Goal: Task Accomplishment & Management: Use online tool/utility

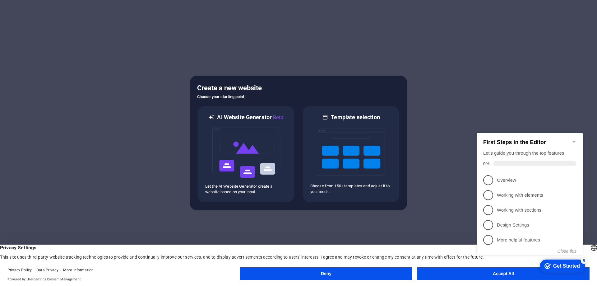
click at [573, 140] on icon "Minimize checklist" at bounding box center [574, 141] width 5 height 5
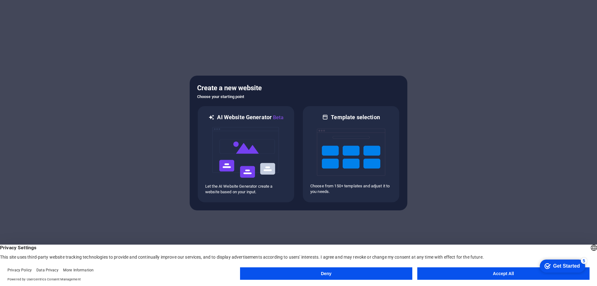
click at [498, 276] on button "Accept All" at bounding box center [503, 273] width 172 height 12
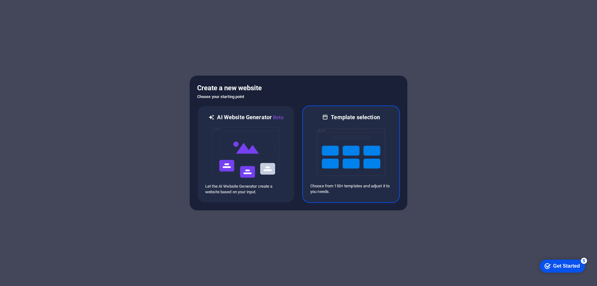
click at [359, 140] on img at bounding box center [351, 152] width 68 height 62
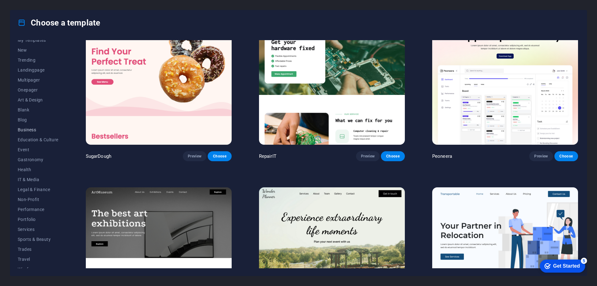
scroll to position [21, 0]
click at [25, 212] on span "Portfolio" at bounding box center [38, 213] width 41 height 5
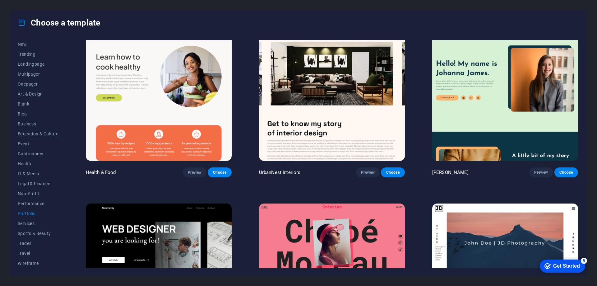
scroll to position [0, 0]
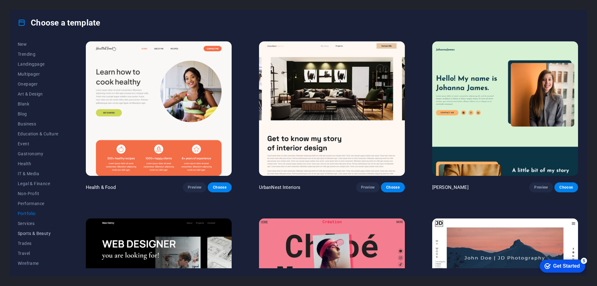
click at [30, 232] on span "Sports & Beauty" at bounding box center [38, 233] width 41 height 5
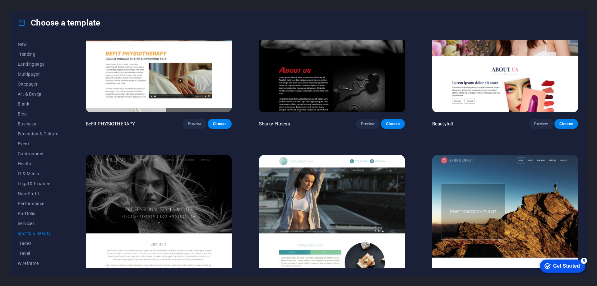
scroll to position [629, 0]
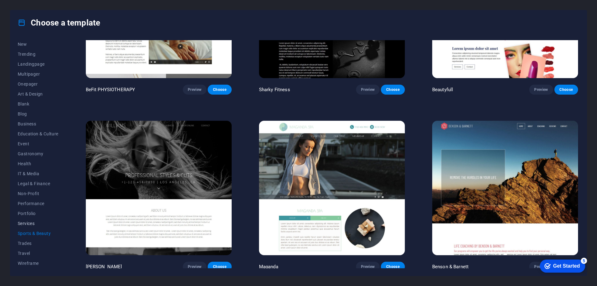
click at [28, 220] on button "Services" at bounding box center [38, 223] width 41 height 10
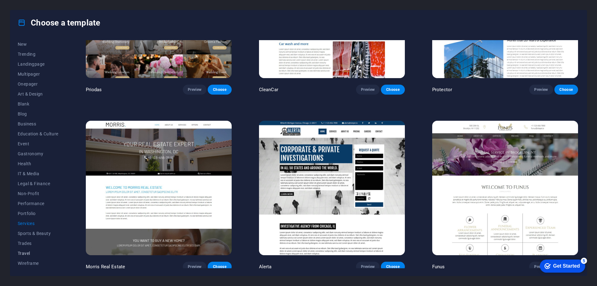
click at [24, 253] on span "Travel" at bounding box center [38, 253] width 41 height 5
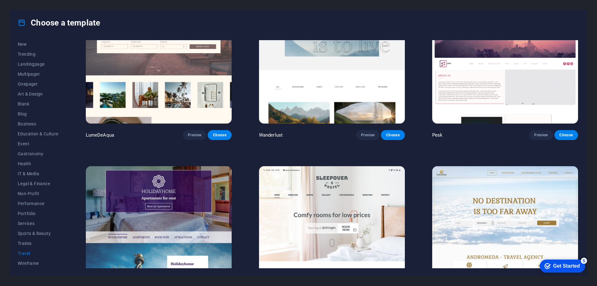
scroll to position [27, 0]
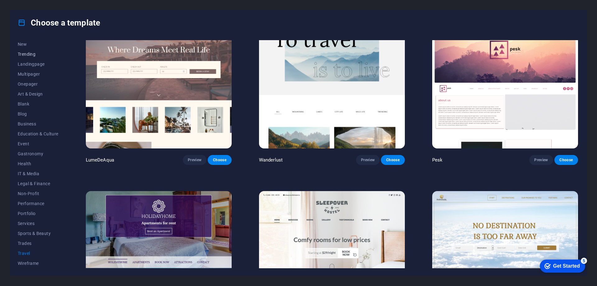
click at [24, 52] on span "Trending" at bounding box center [38, 54] width 41 height 5
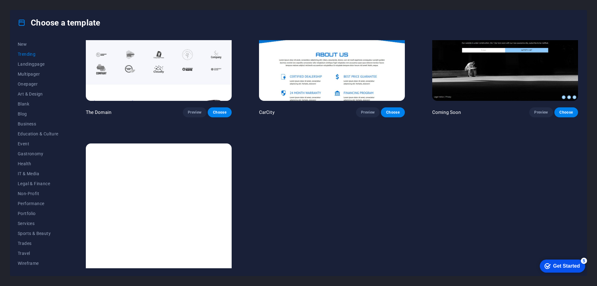
scroll to position [805, 0]
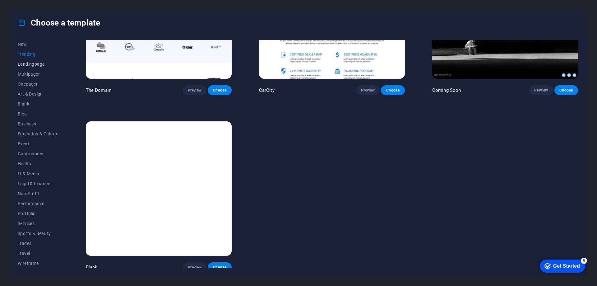
click at [40, 64] on span "Landingpage" at bounding box center [38, 64] width 41 height 5
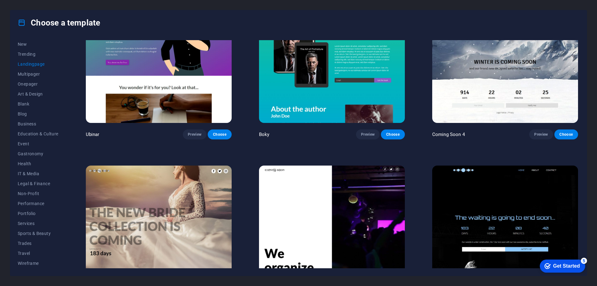
scroll to position [1334, 0]
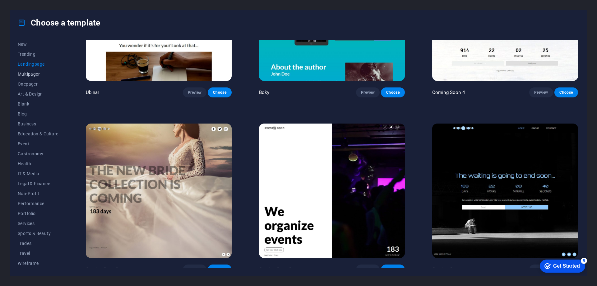
click at [29, 74] on span "Multipager" at bounding box center [38, 74] width 41 height 5
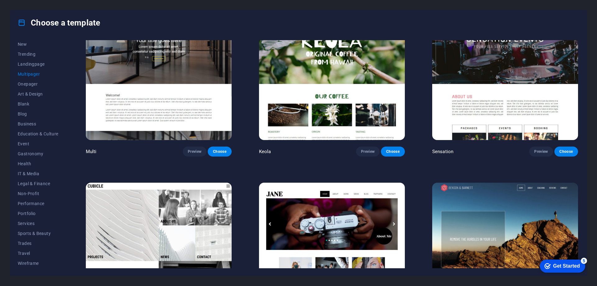
scroll to position [3626, 0]
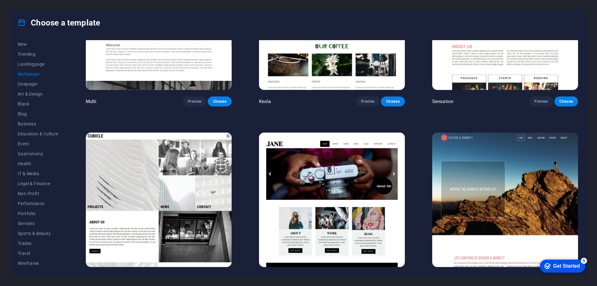
click at [486, 146] on img at bounding box center [505, 199] width 146 height 134
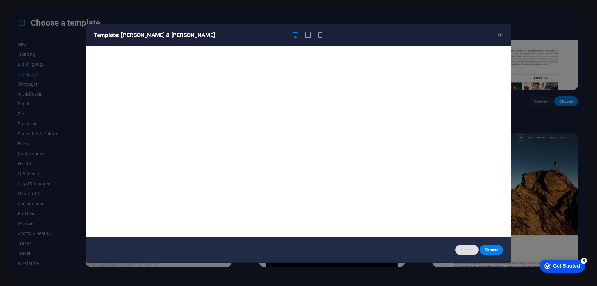
click at [470, 251] on span "Cancel" at bounding box center [466, 249] width 13 height 5
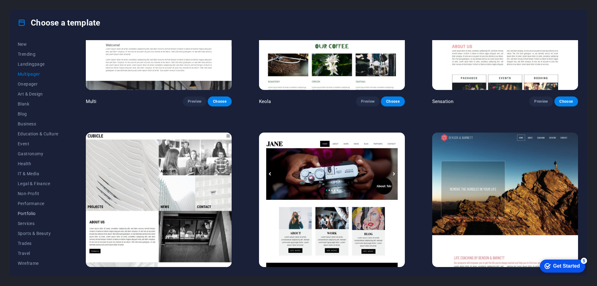
click at [28, 212] on span "Portfolio" at bounding box center [38, 213] width 41 height 5
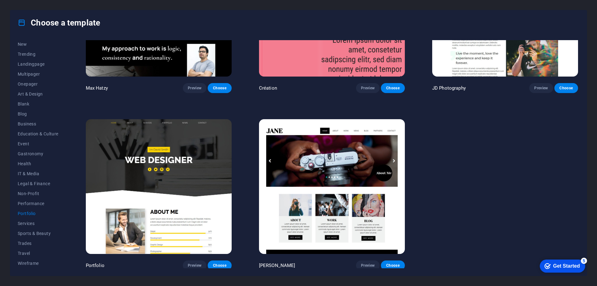
scroll to position [0, 0]
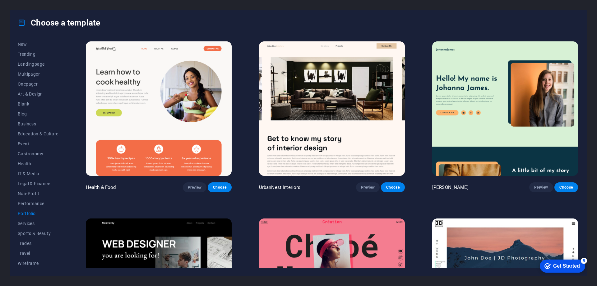
click at [132, 84] on img at bounding box center [159, 108] width 146 height 134
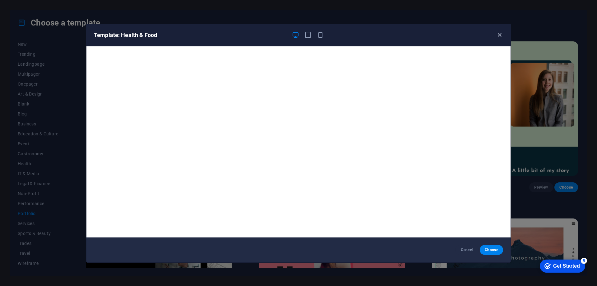
click at [498, 34] on icon "button" at bounding box center [499, 34] width 7 height 7
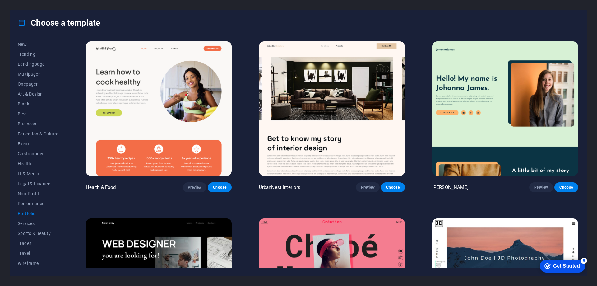
click at [316, 94] on img at bounding box center [332, 108] width 146 height 134
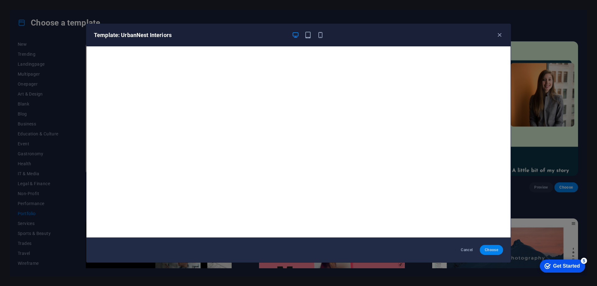
click at [484, 246] on button "Choose" at bounding box center [491, 250] width 23 height 10
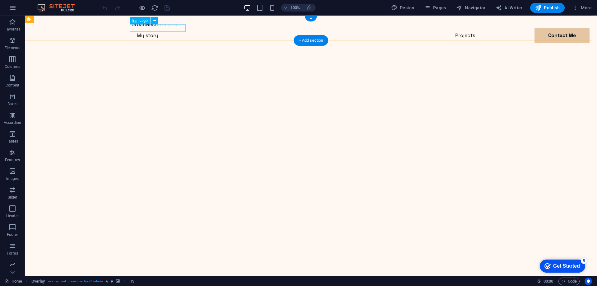
click at [149, 28] on div at bounding box center [311, 24] width 358 height 7
click at [143, 22] on span "Logo" at bounding box center [144, 21] width 8 height 4
click at [158, 20] on div "Logo" at bounding box center [146, 21] width 33 height 8
click at [157, 20] on button at bounding box center [154, 20] width 7 height 7
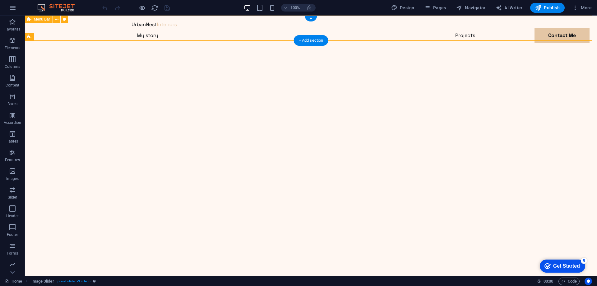
click at [401, 26] on div "My story Projects Contact Me Contact Me" at bounding box center [311, 39] width 572 height 47
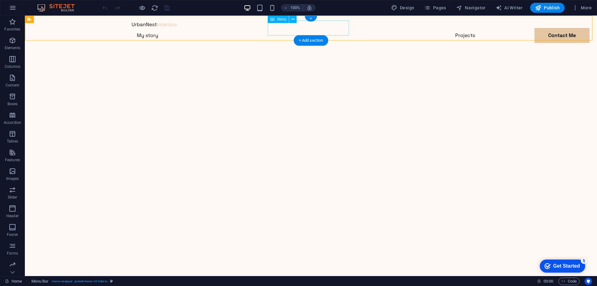
click at [280, 29] on nav "My story Projects Contact Me" at bounding box center [311, 35] width 358 height 15
click at [453, 43] on div "Contact Me" at bounding box center [311, 50] width 358 height 15
click at [394, 26] on div "My story Projects Contact Me Contact Me" at bounding box center [311, 39] width 572 height 47
click at [563, 267] on div "Get Started" at bounding box center [566, 266] width 27 height 6
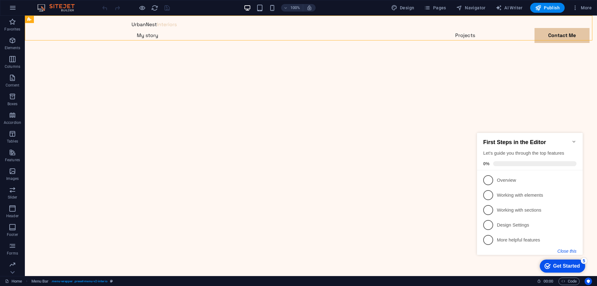
click at [565, 252] on button "Close this" at bounding box center [567, 250] width 19 height 5
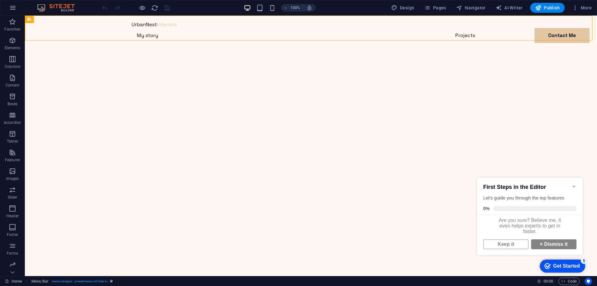
click at [552, 253] on div "First Steps in the Editor Let's guide you through the top features 0% Are you s…" at bounding box center [530, 216] width 106 height 76
click at [547, 247] on link "× Dismiss it" at bounding box center [553, 244] width 45 height 10
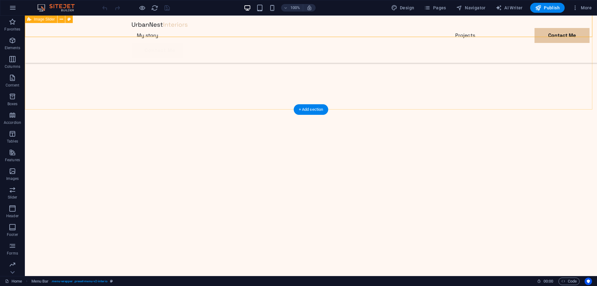
scroll to position [280, 0]
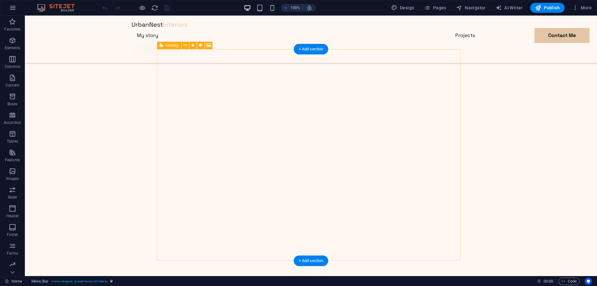
click at [186, 47] on icon at bounding box center [184, 45] width 3 height 7
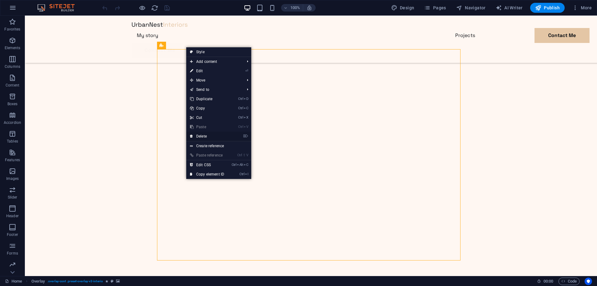
click at [202, 138] on link "⌦ Delete" at bounding box center [207, 136] width 42 height 9
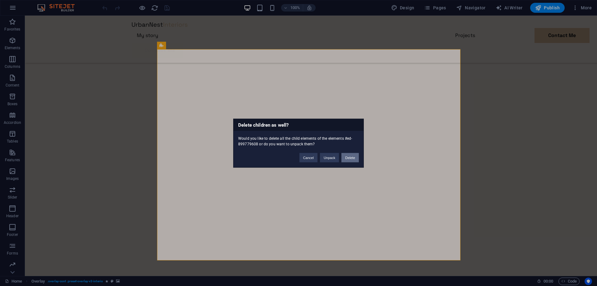
click at [349, 159] on button "Delete" at bounding box center [349, 157] width 17 height 9
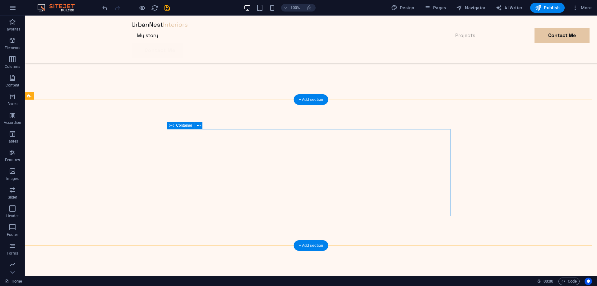
scroll to position [1452, 0]
click at [198, 126] on icon at bounding box center [198, 125] width 3 height 7
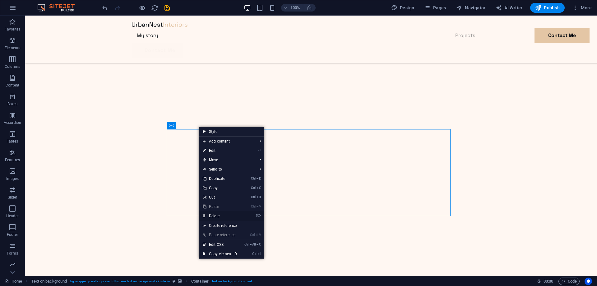
click at [219, 216] on link "⌦ Delete" at bounding box center [220, 215] width 42 height 9
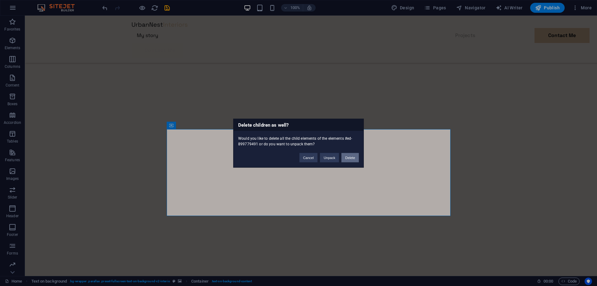
click at [351, 159] on button "Delete" at bounding box center [349, 157] width 17 height 9
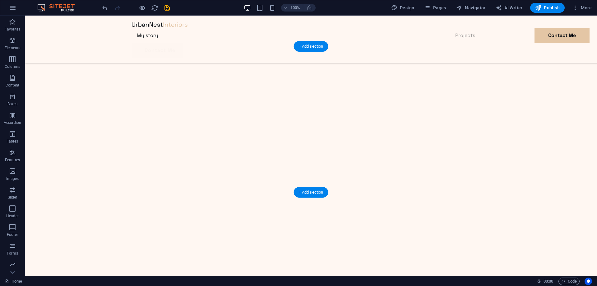
scroll to position [1514, 0]
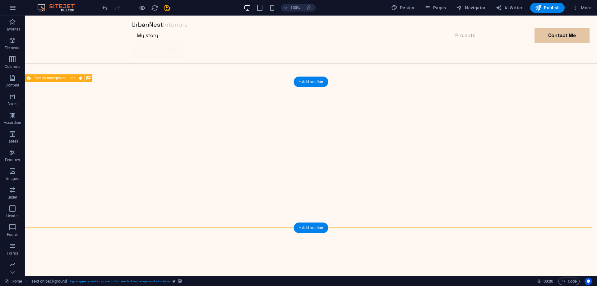
scroll to position [1452, 0]
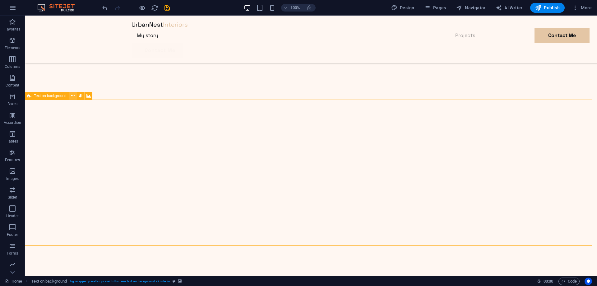
click at [76, 96] on button at bounding box center [72, 95] width 7 height 7
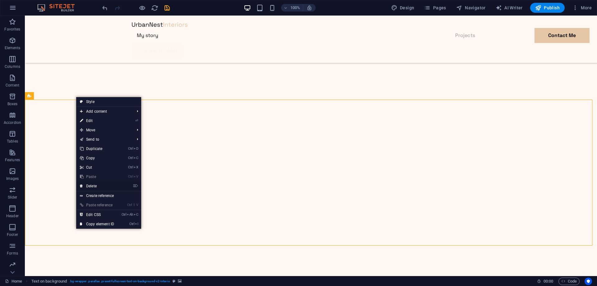
click at [97, 187] on link "⌦ Delete" at bounding box center [97, 185] width 42 height 9
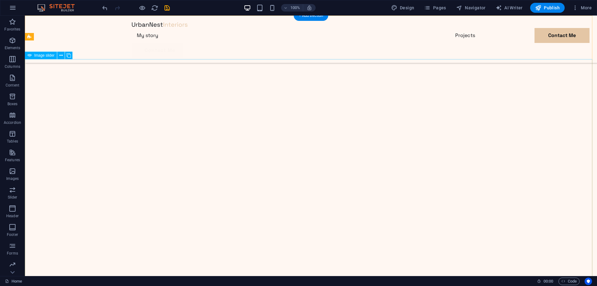
scroll to position [0, 0]
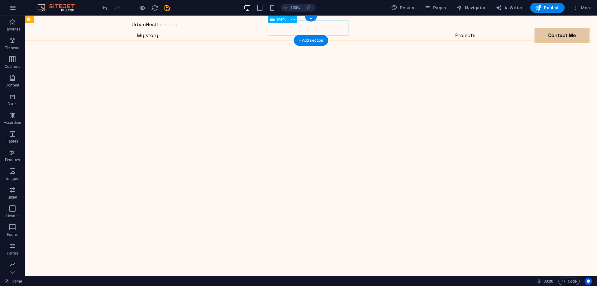
click at [331, 29] on nav "My story Projects Contact Me" at bounding box center [311, 35] width 358 height 15
click at [472, 43] on div "Contact Me" at bounding box center [311, 50] width 358 height 15
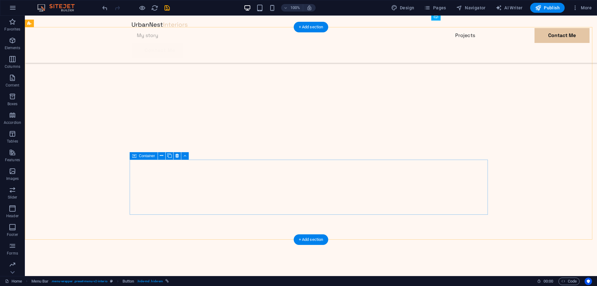
scroll to position [467, 0]
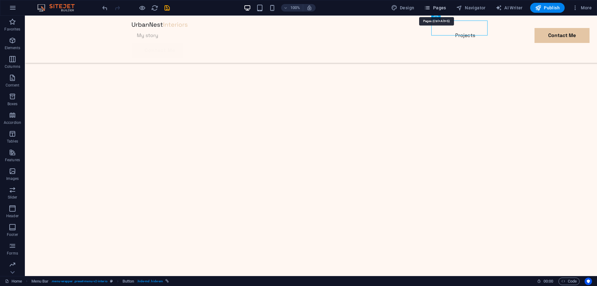
click at [428, 7] on icon "button" at bounding box center [427, 8] width 6 height 6
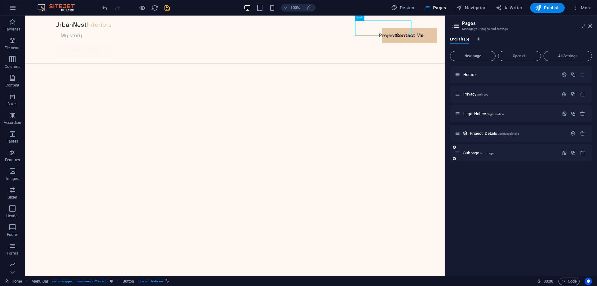
click at [581, 154] on icon "button" at bounding box center [582, 152] width 5 height 5
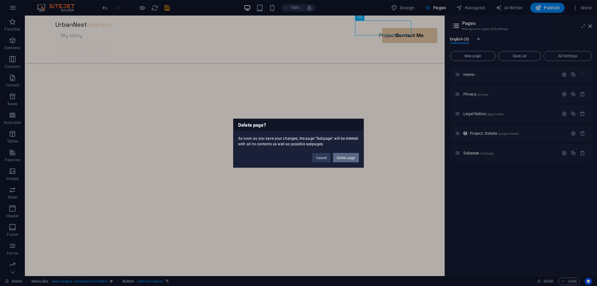
click at [344, 153] on button "Delete page" at bounding box center [346, 157] width 26 height 9
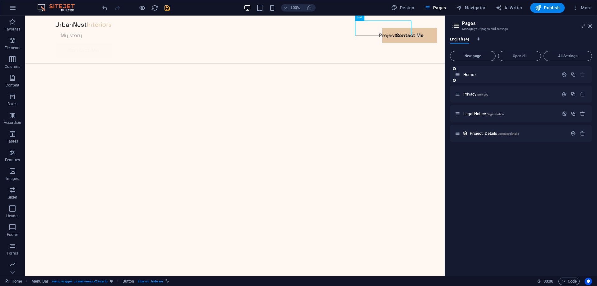
click at [520, 76] on div "Home /" at bounding box center [507, 74] width 104 height 7
click at [471, 93] on span "Privacy /privacy" at bounding box center [475, 94] width 25 height 5
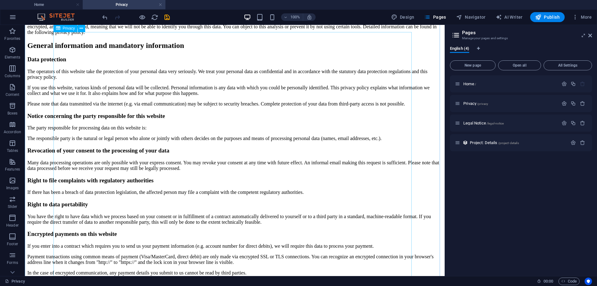
scroll to position [311, 0]
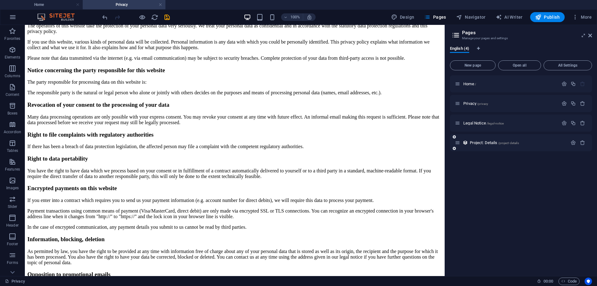
click at [481, 137] on div "Project: Details /project-details" at bounding box center [521, 142] width 142 height 17
click at [481, 139] on div "Project: Details /project-details" at bounding box center [511, 142] width 113 height 7
click at [484, 143] on span "Project: Details /project-details" at bounding box center [494, 142] width 49 height 5
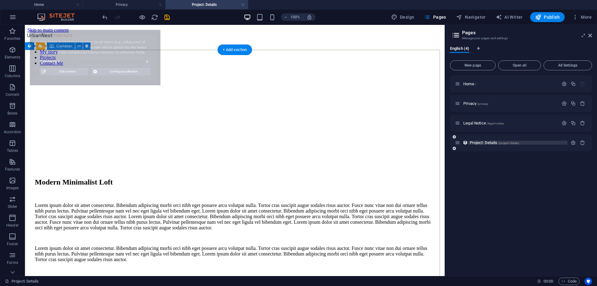
scroll to position [0, 0]
select select "68b72c75a65e26d5e70198b4"
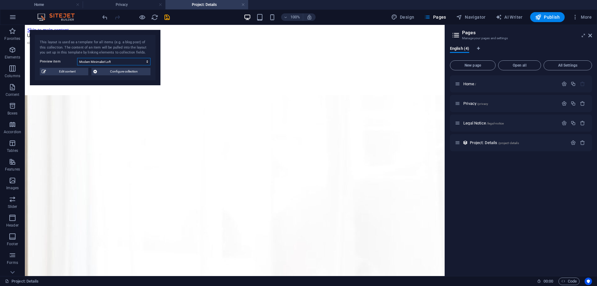
click at [150, 63] on select "Modern Minimalist Loft Vintage Glam Boudoir Sea Side House" at bounding box center [113, 61] width 73 height 7
click at [139, 49] on div "This layout is used as a template for all items (e.g. a blog post) of this coll…" at bounding box center [95, 48] width 111 height 16
click at [137, 65] on div "This layout is used as a template for all items (e.g. a blog post) of this coll…" at bounding box center [95, 57] width 131 height 55
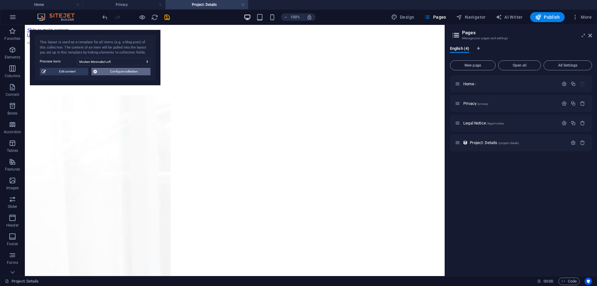
click at [134, 73] on span "Configure collection" at bounding box center [124, 71] width 50 height 7
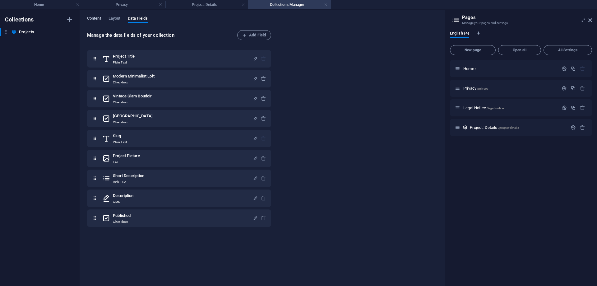
click at [99, 19] on span "Content" at bounding box center [94, 19] width 14 height 9
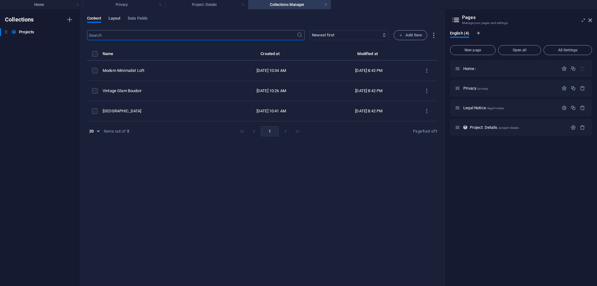
click at [113, 16] on span "Layout" at bounding box center [115, 19] width 12 height 9
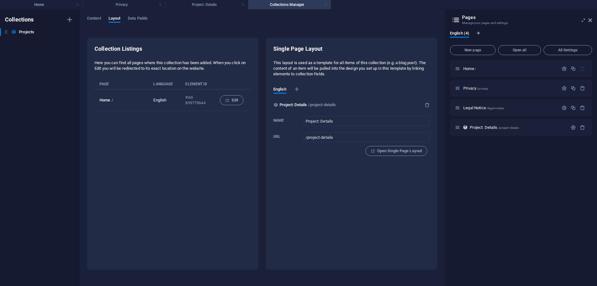
click at [325, 3] on link at bounding box center [326, 5] width 4 height 6
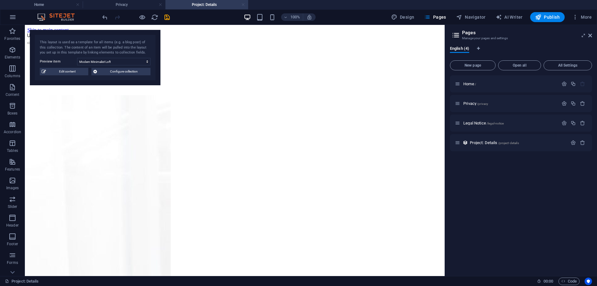
click at [243, 3] on link at bounding box center [243, 5] width 4 height 6
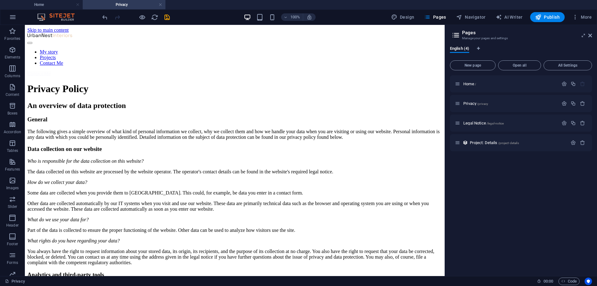
scroll to position [311, 0]
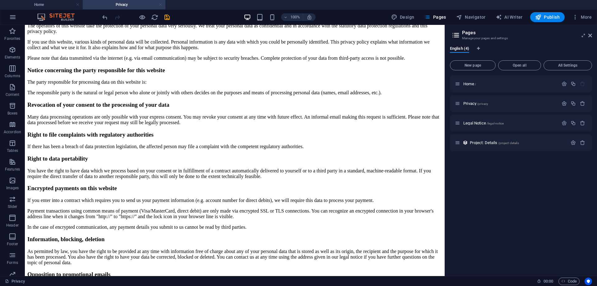
click at [161, 5] on link at bounding box center [161, 5] width 4 height 6
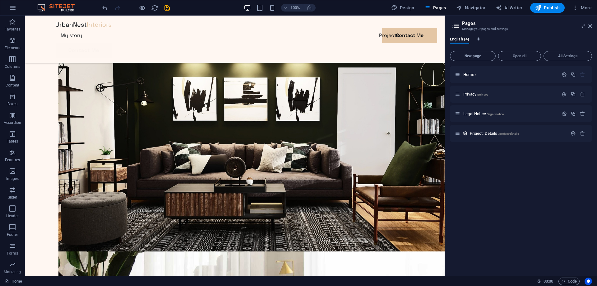
scroll to position [574, 0]
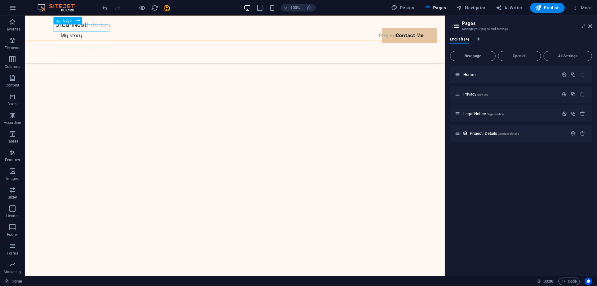
click at [79, 28] on div at bounding box center [235, 24] width 358 height 7
click at [65, 21] on span "Logo" at bounding box center [67, 21] width 8 height 4
click at [81, 20] on button at bounding box center [77, 20] width 7 height 7
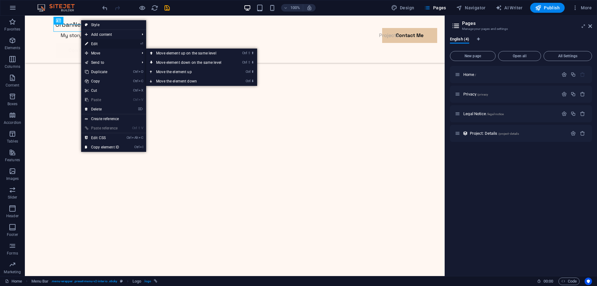
click at [98, 45] on link "⏎ Edit" at bounding box center [102, 43] width 42 height 9
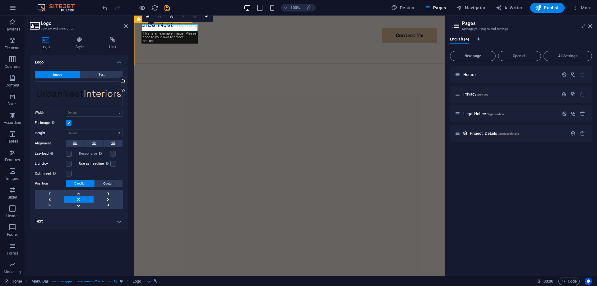
scroll to position [579, 0]
click at [78, 93] on div "Drag files here, click to choose files or select files from Files or our free s…" at bounding box center [79, 93] width 88 height 25
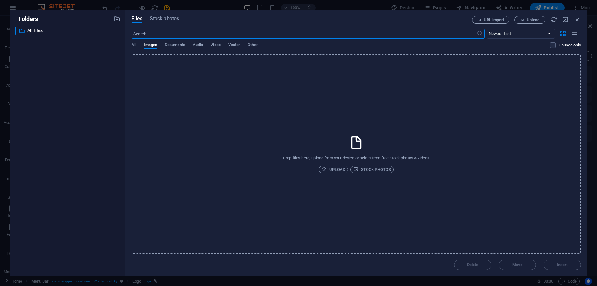
scroll to position [580, 0]
click at [579, 21] on icon "button" at bounding box center [577, 19] width 7 height 7
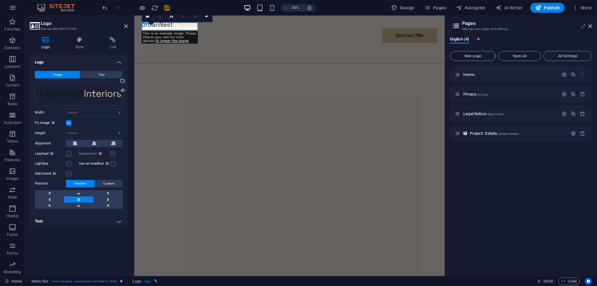
scroll to position [579, 0]
click at [592, 24] on icon at bounding box center [590, 26] width 4 height 5
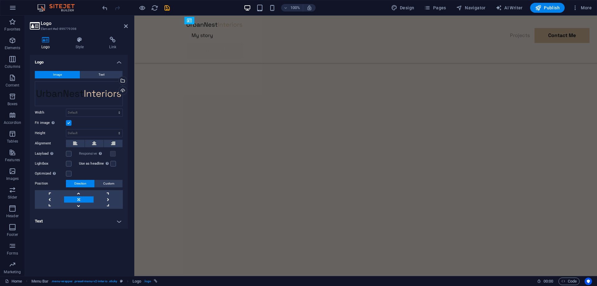
scroll to position [594, 0]
click at [582, 9] on span "More" at bounding box center [582, 8] width 20 height 6
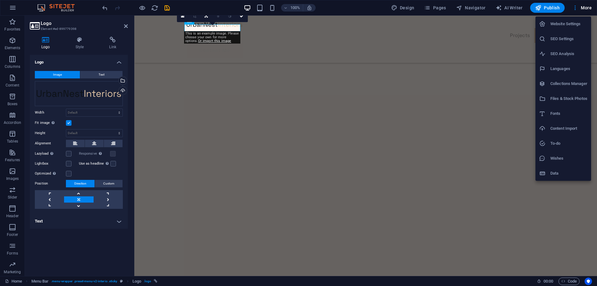
click at [574, 27] on h6 "Website Settings" at bounding box center [568, 23] width 37 height 7
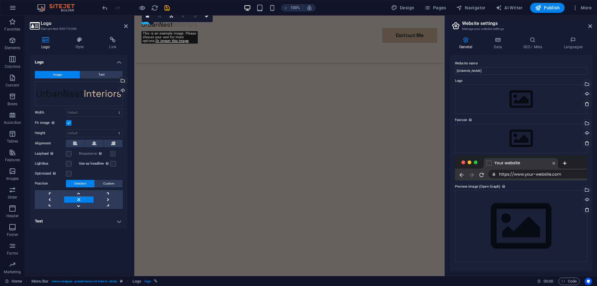
scroll to position [579, 0]
click at [586, 6] on span "More" at bounding box center [582, 8] width 20 height 6
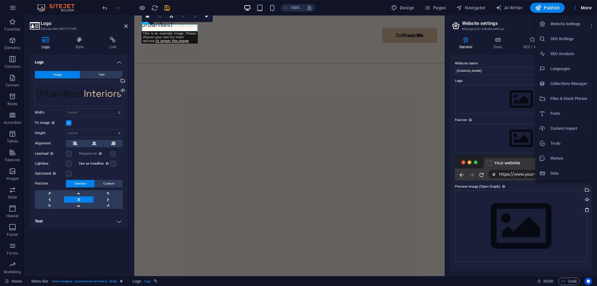
click at [538, 2] on div at bounding box center [298, 143] width 597 height 286
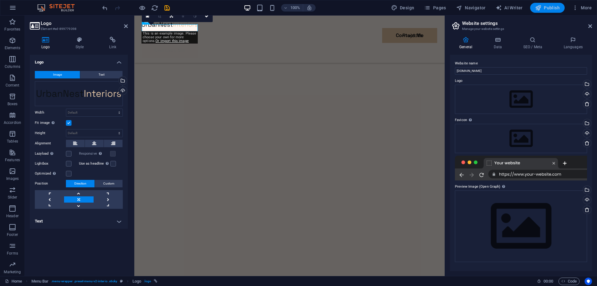
click at [550, 6] on span "Publish" at bounding box center [547, 8] width 25 height 6
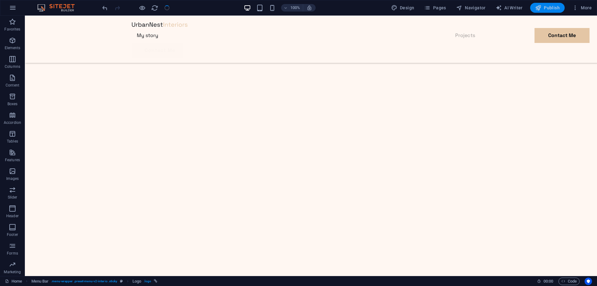
scroll to position [645, 0]
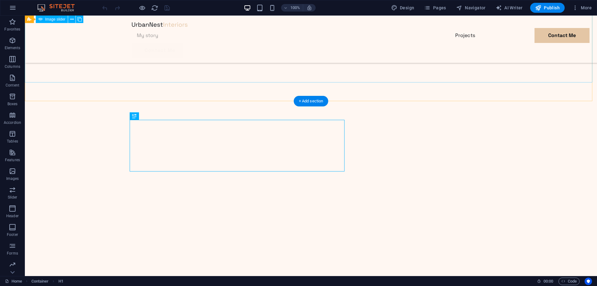
scroll to position [228, 0]
click at [579, 9] on span "More" at bounding box center [582, 8] width 20 height 6
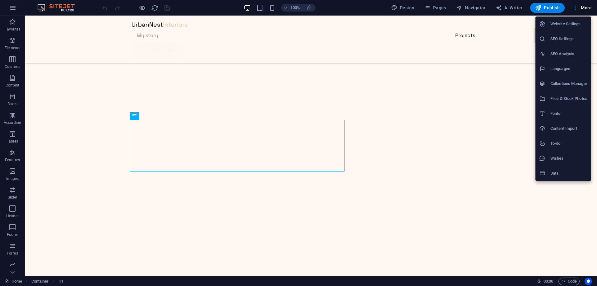
click at [564, 22] on h6 "Website Settings" at bounding box center [568, 23] width 37 height 7
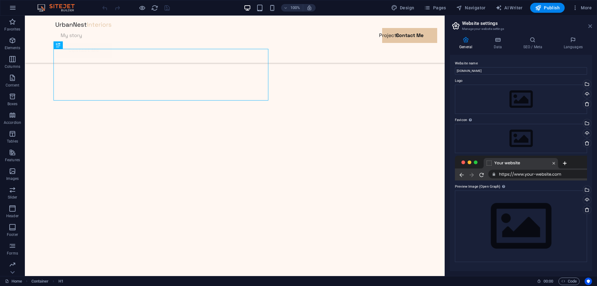
click at [589, 28] on icon at bounding box center [590, 26] width 4 height 5
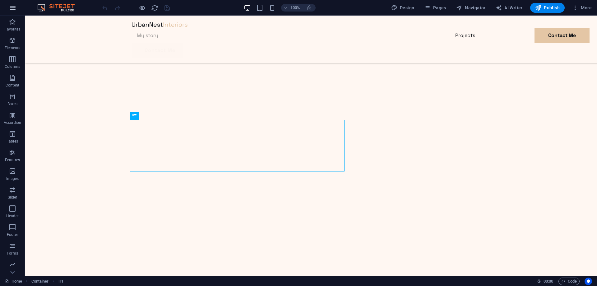
click at [13, 8] on icon "button" at bounding box center [12, 7] width 7 height 7
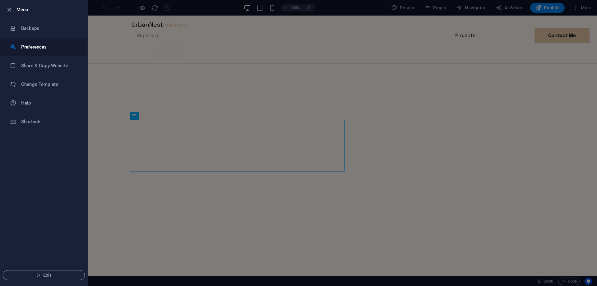
click at [35, 49] on h6 "Preferences" at bounding box center [50, 46] width 58 height 7
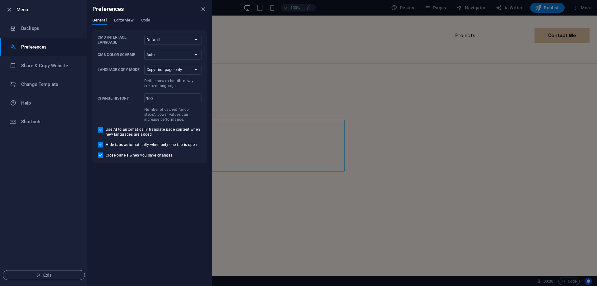
click at [118, 21] on span "Editor view" at bounding box center [124, 20] width 20 height 9
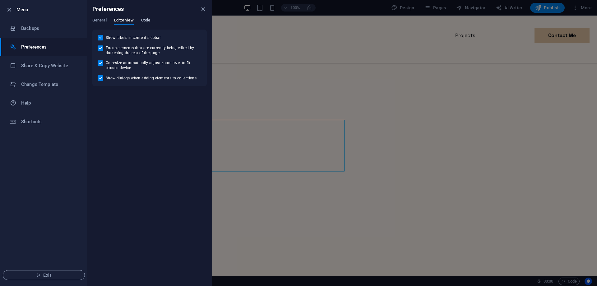
click at [146, 19] on span "Code" at bounding box center [145, 20] width 9 height 9
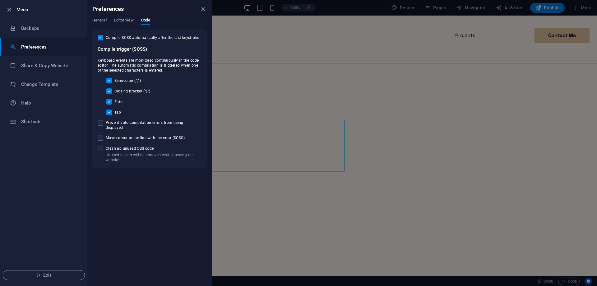
click at [108, 18] on div "General Editor view Code" at bounding box center [149, 24] width 114 height 12
click at [107, 20] on div "General Editor view Code" at bounding box center [149, 24] width 114 height 12
click at [99, 21] on span "General" at bounding box center [99, 20] width 14 height 9
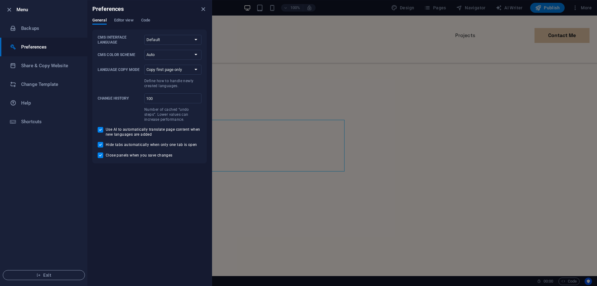
click at [2, 8] on li "Menu" at bounding box center [43, 9] width 87 height 19
click at [8, 8] on icon "button" at bounding box center [9, 9] width 7 height 7
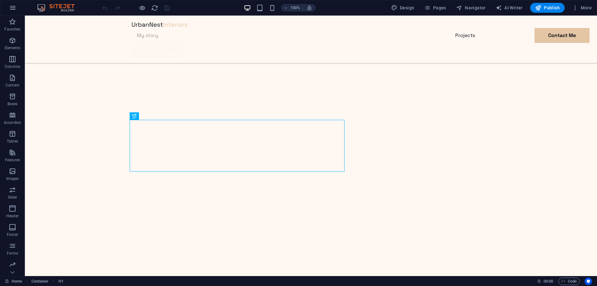
click at [59, 7] on img at bounding box center [59, 7] width 47 height 7
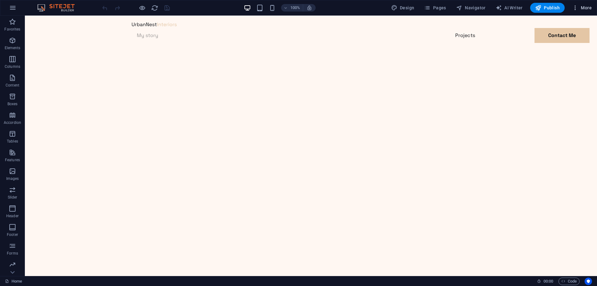
click at [586, 6] on span "More" at bounding box center [582, 8] width 20 height 6
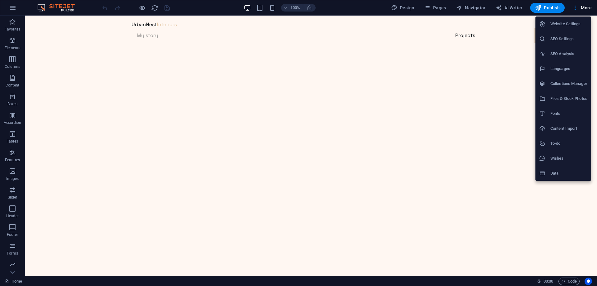
click at [564, 22] on h6 "Website Settings" at bounding box center [568, 23] width 37 height 7
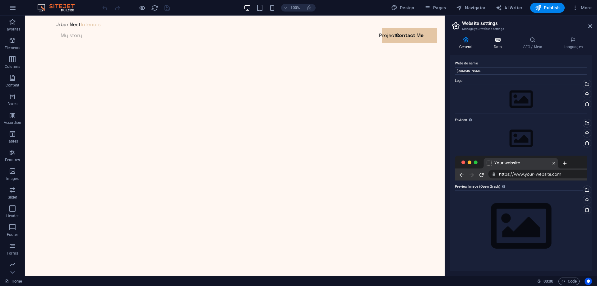
click at [499, 39] on icon at bounding box center [497, 40] width 27 height 6
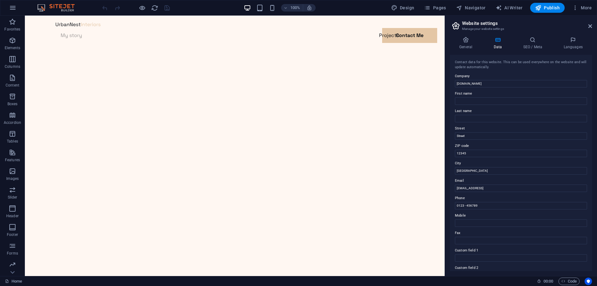
click at [536, 35] on div "General Data SEO / Meta Languages Website name oneshot.klmdbase.ro Logo Drag fi…" at bounding box center [521, 154] width 152 height 244
click at [538, 41] on icon at bounding box center [533, 40] width 38 height 6
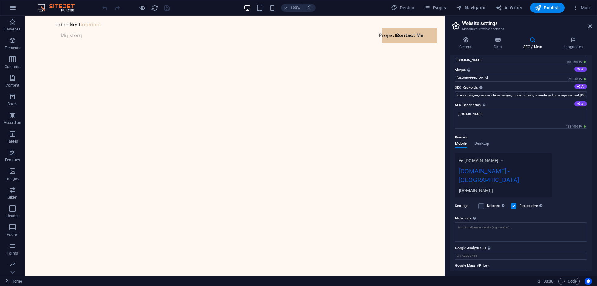
scroll to position [13, 0]
click at [575, 43] on h4 "Languages" at bounding box center [573, 43] width 38 height 13
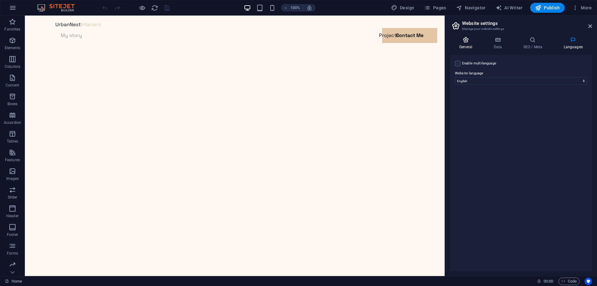
click at [475, 37] on icon at bounding box center [466, 40] width 32 height 6
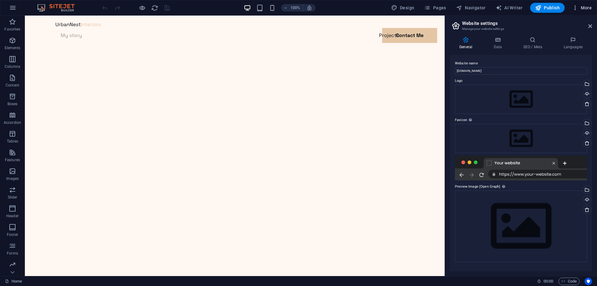
click at [584, 5] on span "More" at bounding box center [582, 8] width 20 height 6
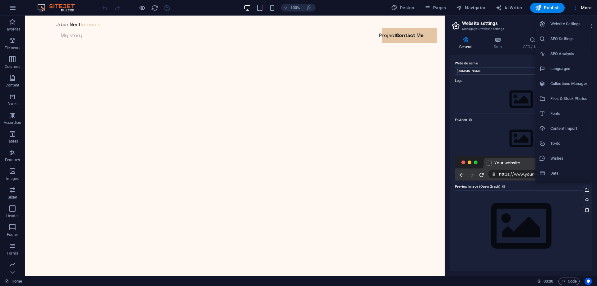
click at [485, 27] on div at bounding box center [298, 143] width 597 height 286
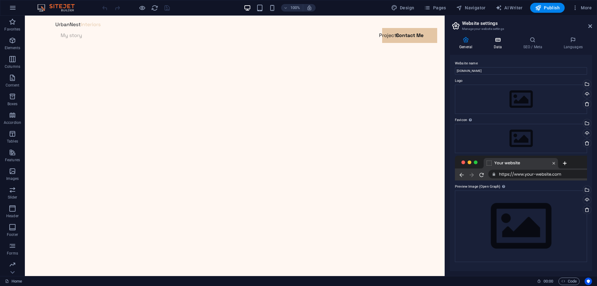
click at [494, 43] on h4 "Data" at bounding box center [499, 43] width 30 height 13
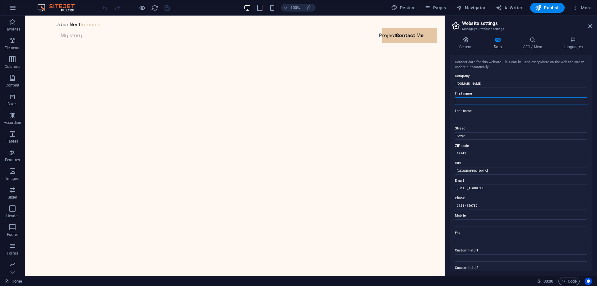
click at [478, 101] on input "First name" at bounding box center [521, 100] width 132 height 7
click at [481, 122] on div "Contact data for this website. This can be used everywhere on the website and w…" at bounding box center [521, 163] width 142 height 216
click at [483, 141] on div "Contact data for this website. This can be used everywhere on the website and w…" at bounding box center [521, 163] width 142 height 216
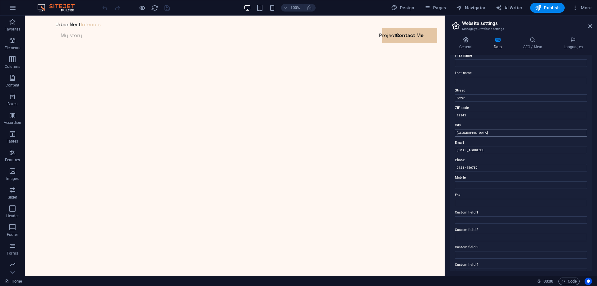
scroll to position [0, 0]
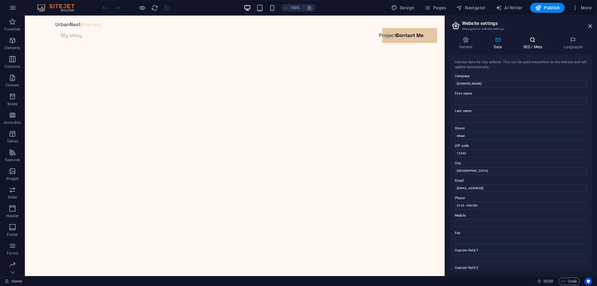
click at [530, 41] on icon at bounding box center [533, 40] width 38 height 6
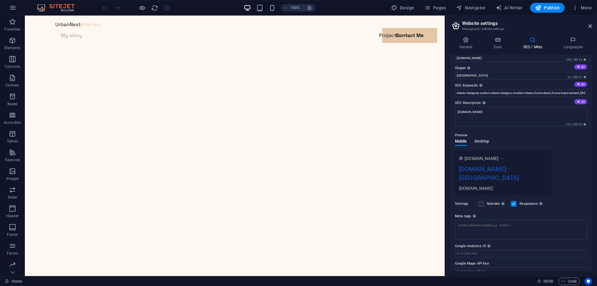
click at [483, 144] on span "Desktop" at bounding box center [482, 141] width 15 height 9
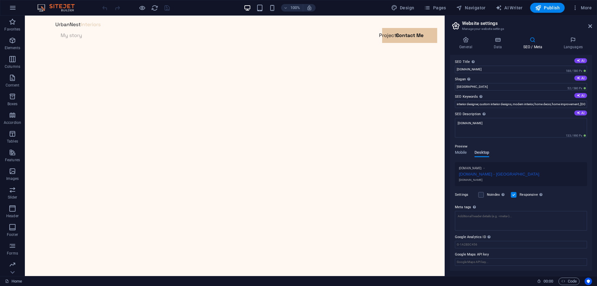
scroll to position [2, 0]
click at [463, 157] on button "Mobile" at bounding box center [461, 153] width 12 height 7
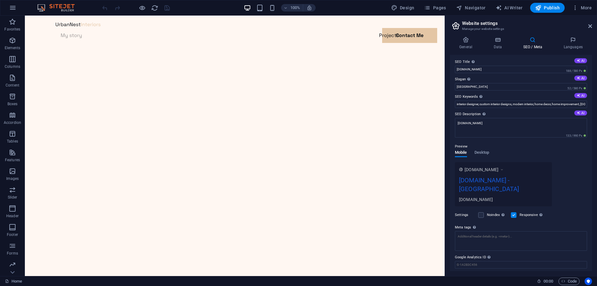
scroll to position [13, 0]
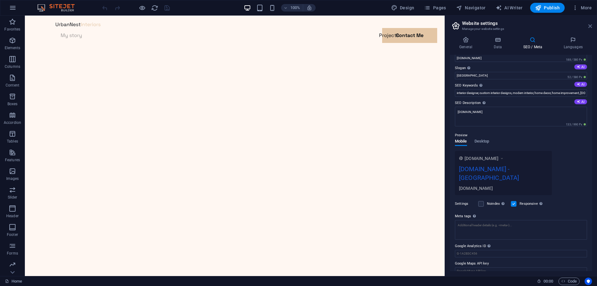
click at [591, 26] on icon at bounding box center [590, 26] width 4 height 5
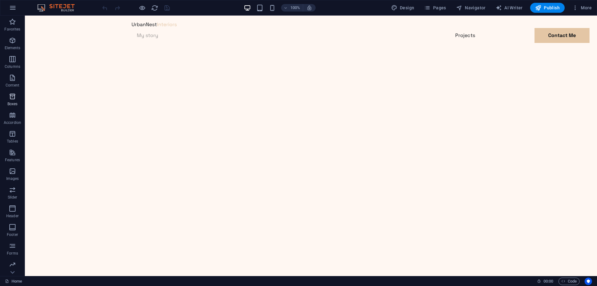
click at [14, 93] on icon "button" at bounding box center [12, 96] width 7 height 7
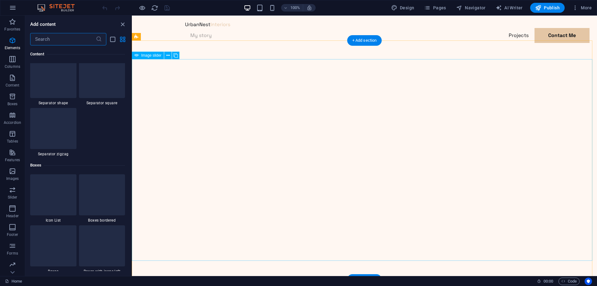
scroll to position [1715, 0]
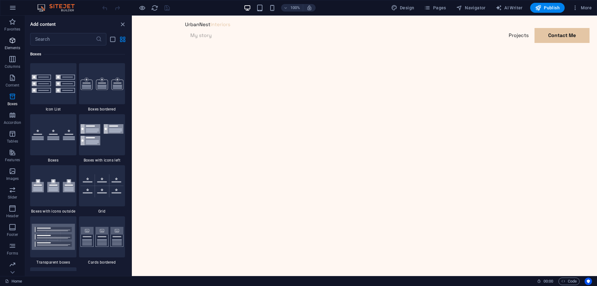
click at [5, 51] on span "Elements" at bounding box center [12, 44] width 25 height 15
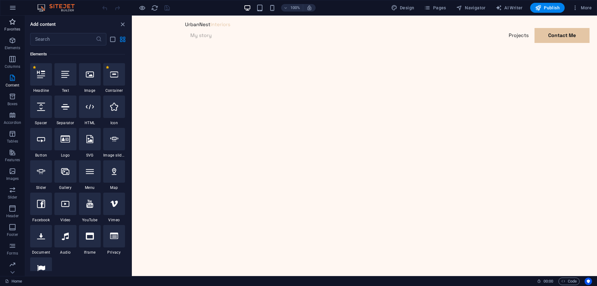
click at [8, 29] on p "Favorites" at bounding box center [12, 29] width 16 height 5
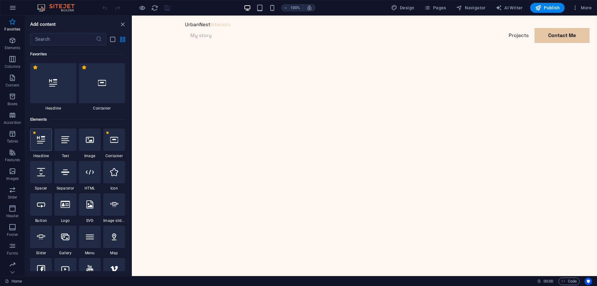
scroll to position [0, 0]
click at [0, 174] on span "Images" at bounding box center [12, 174] width 25 height 15
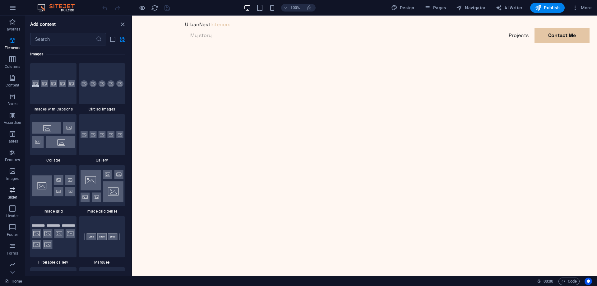
click at [8, 192] on span "Slider" at bounding box center [12, 193] width 25 height 15
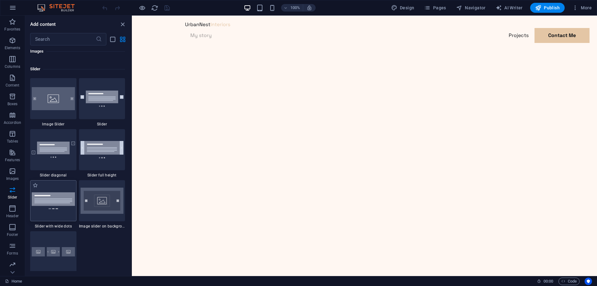
scroll to position [3526, 0]
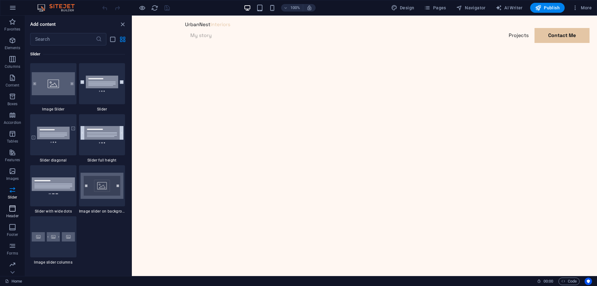
click at [12, 213] on span "Header" at bounding box center [12, 212] width 25 height 15
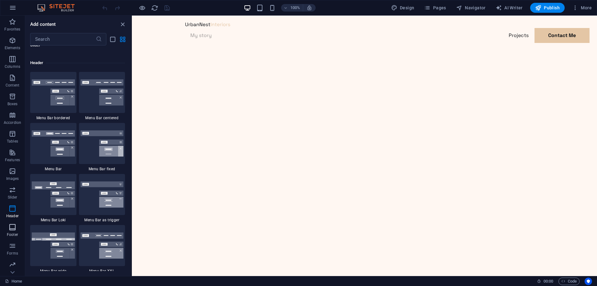
scroll to position [3745, 0]
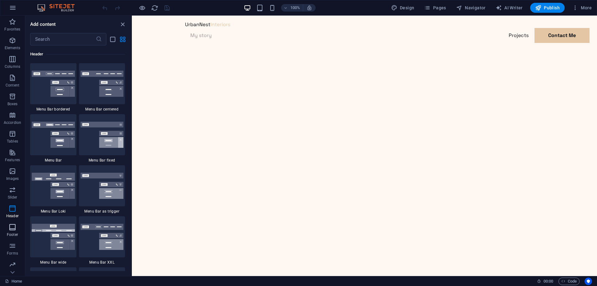
click at [12, 226] on icon "button" at bounding box center [12, 226] width 7 height 7
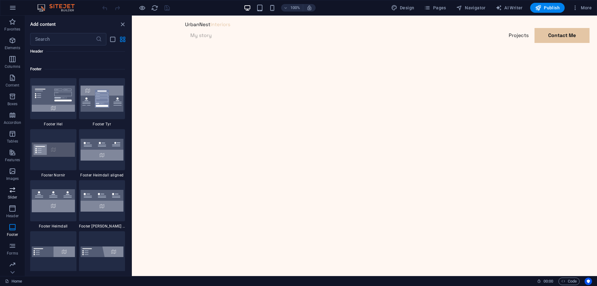
scroll to position [4117, 0]
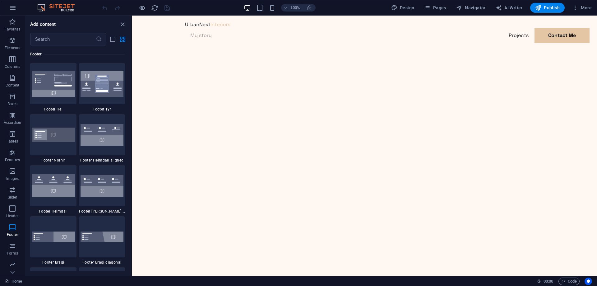
click at [57, 8] on img at bounding box center [59, 7] width 47 height 7
click at [406, 6] on span "Design" at bounding box center [402, 8] width 23 height 6
select select "px"
select select "400"
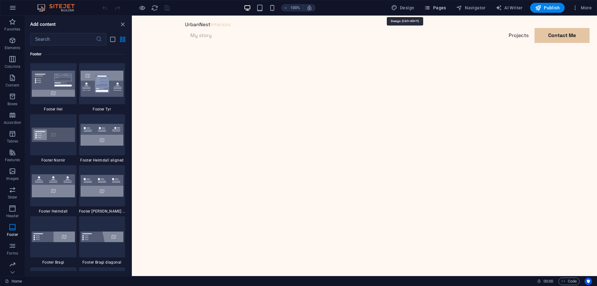
select select "px"
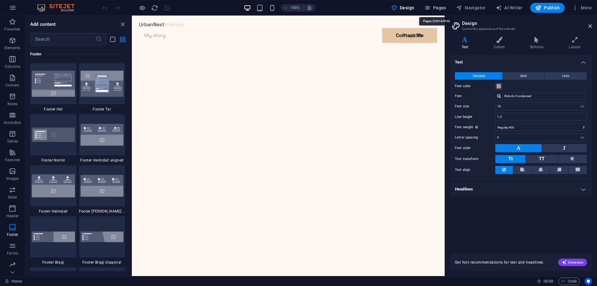
click at [433, 5] on span "Pages" at bounding box center [435, 8] width 22 height 6
click at [445, 5] on span "Pages" at bounding box center [435, 8] width 22 height 6
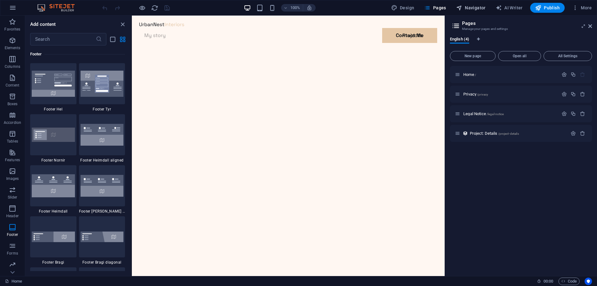
click at [477, 5] on span "Navigator" at bounding box center [471, 8] width 30 height 6
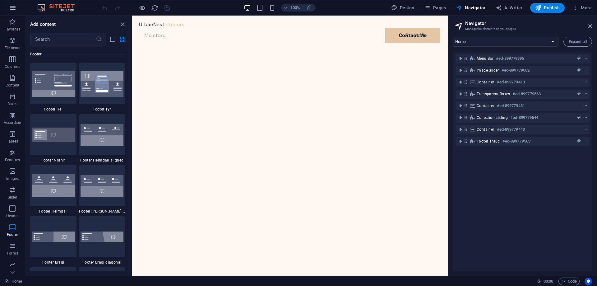
click at [16, 7] on icon "button" at bounding box center [12, 7] width 7 height 7
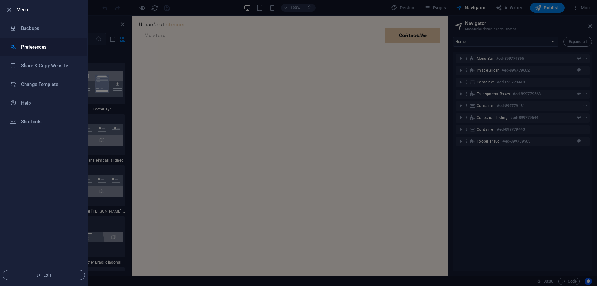
click at [34, 48] on h6 "Preferences" at bounding box center [50, 46] width 58 height 7
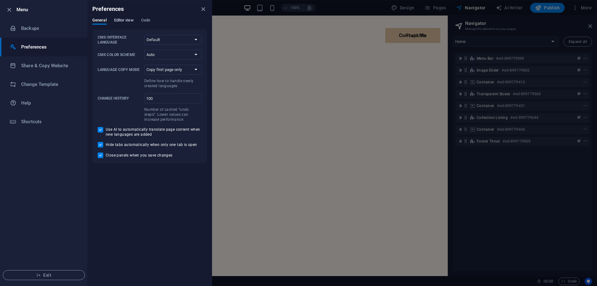
click at [129, 22] on span "Editor view" at bounding box center [124, 20] width 20 height 9
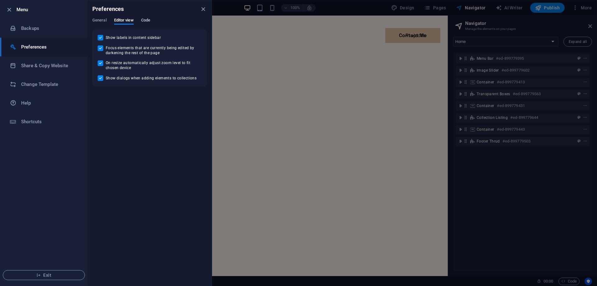
click at [144, 21] on span "Code" at bounding box center [145, 20] width 9 height 9
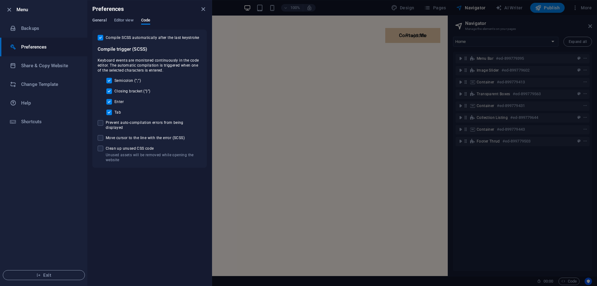
click at [101, 21] on span "General" at bounding box center [99, 20] width 14 height 9
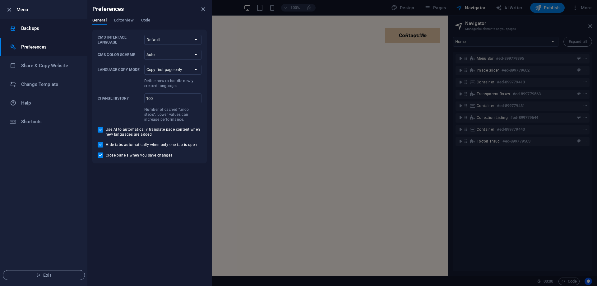
click at [42, 27] on h6 "Backups" at bounding box center [50, 28] width 58 height 7
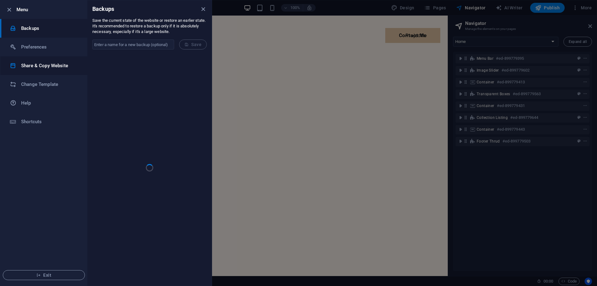
click at [31, 64] on h6 "Share & Copy Website" at bounding box center [50, 65] width 58 height 7
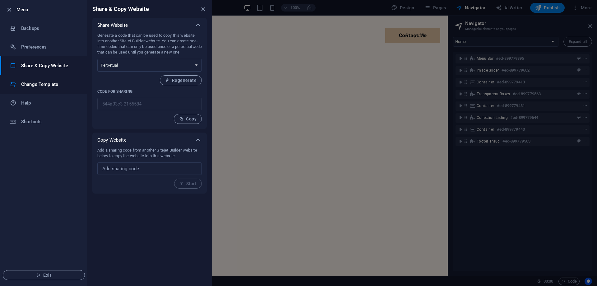
click at [32, 85] on h6 "Change Template" at bounding box center [50, 84] width 58 height 7
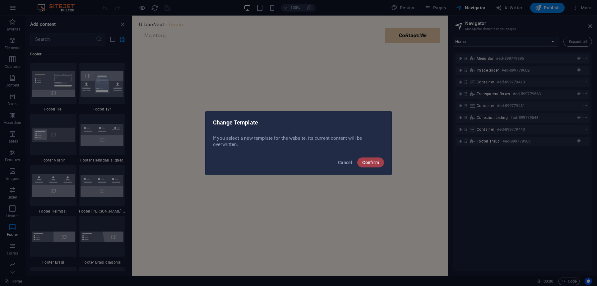
click at [373, 161] on span "Confirm" at bounding box center [370, 162] width 17 height 5
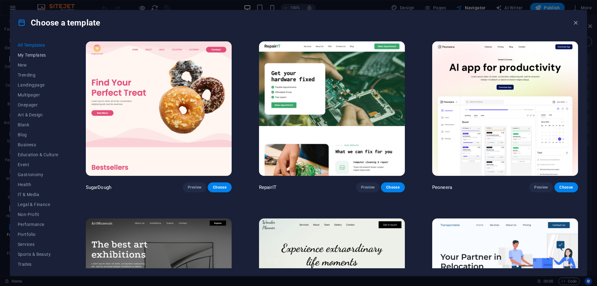
click at [25, 56] on span "My Templates" at bounding box center [38, 55] width 41 height 5
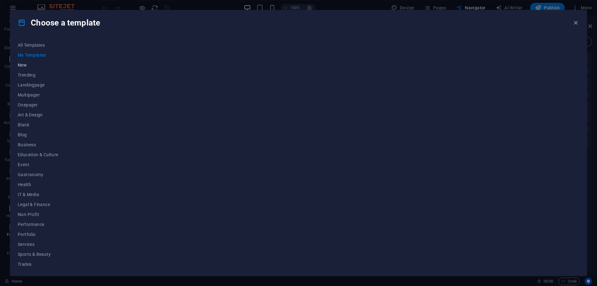
click at [28, 65] on span "New" at bounding box center [38, 65] width 41 height 5
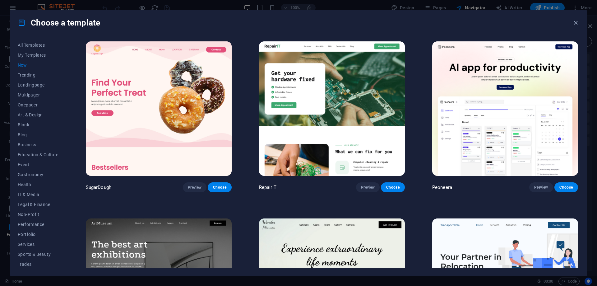
click at [26, 63] on span "New" at bounding box center [38, 65] width 41 height 5
click at [24, 72] on span "Trending" at bounding box center [38, 74] width 41 height 5
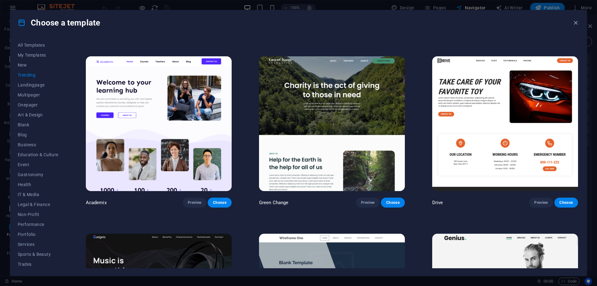
scroll to position [308, 0]
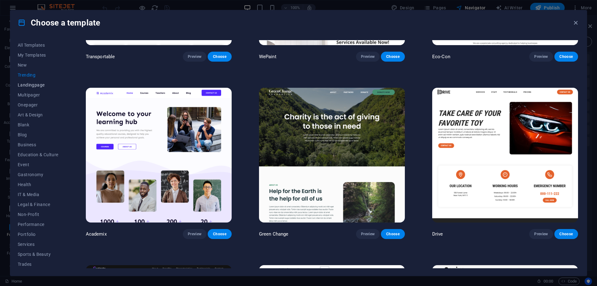
click at [33, 85] on span "Landingpage" at bounding box center [38, 84] width 41 height 5
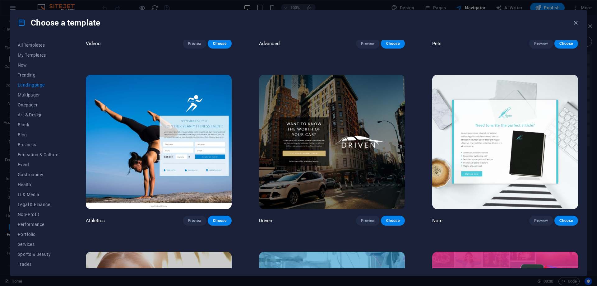
scroll to position [498, 0]
click at [350, 158] on img at bounding box center [332, 142] width 146 height 134
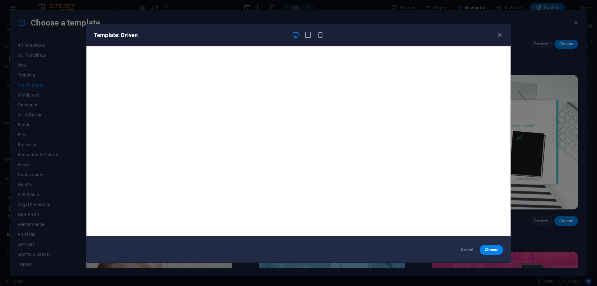
scroll to position [0, 0]
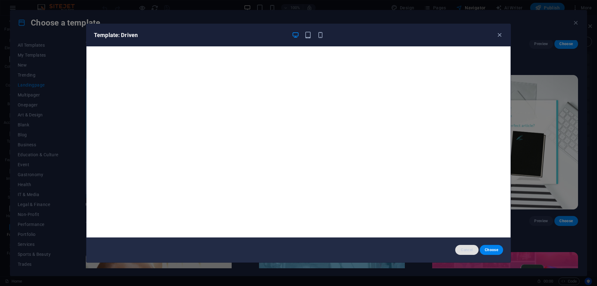
click at [470, 254] on button "Cancel" at bounding box center [466, 250] width 23 height 10
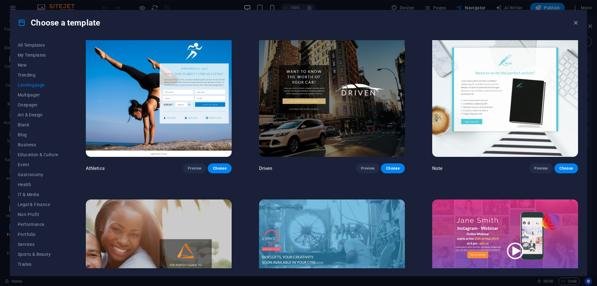
scroll to position [715, 0]
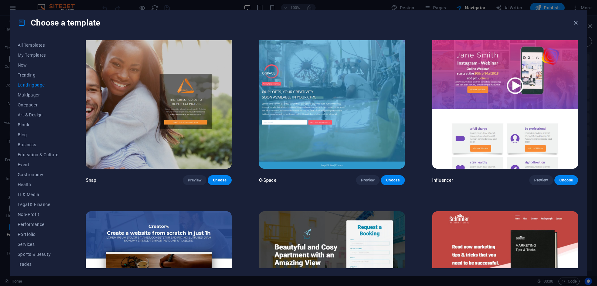
click at [469, 117] on img at bounding box center [505, 101] width 146 height 134
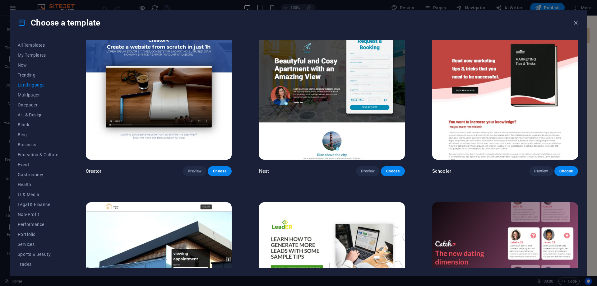
scroll to position [902, 0]
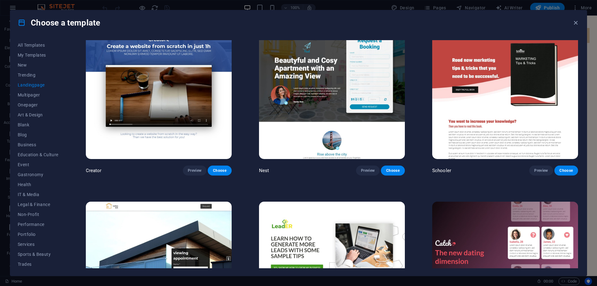
click at [332, 92] on img at bounding box center [332, 92] width 146 height 134
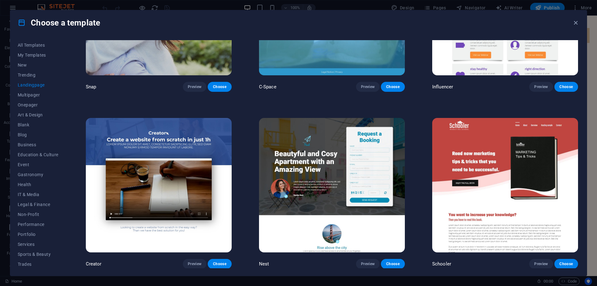
scroll to position [560, 0]
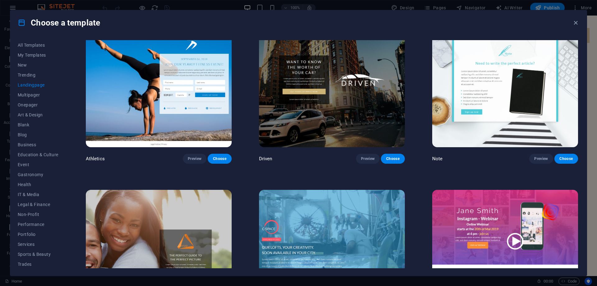
click at [174, 205] on img at bounding box center [159, 257] width 146 height 134
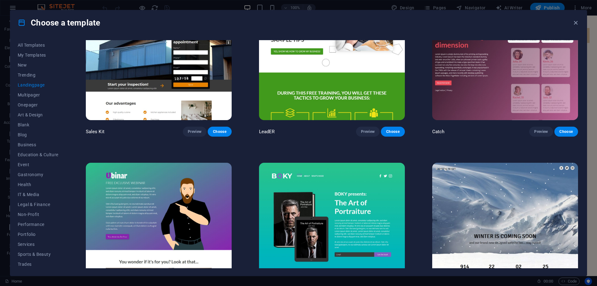
scroll to position [1120, 0]
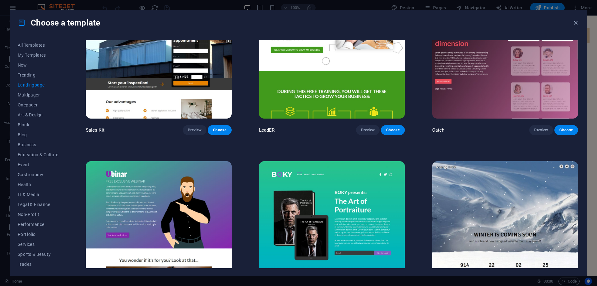
click at [493, 223] on img at bounding box center [505, 228] width 146 height 134
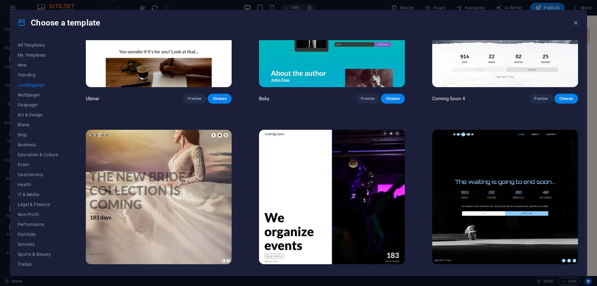
scroll to position [1334, 0]
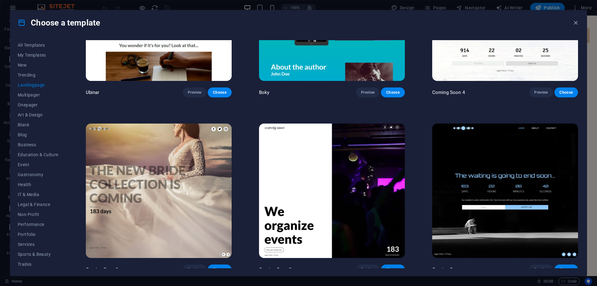
click at [507, 157] on img at bounding box center [505, 190] width 146 height 134
click at [335, 178] on img at bounding box center [332, 190] width 146 height 134
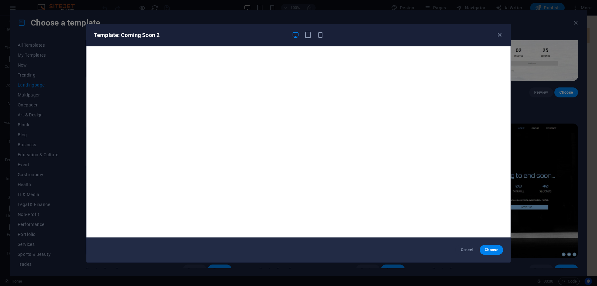
scroll to position [2, 0]
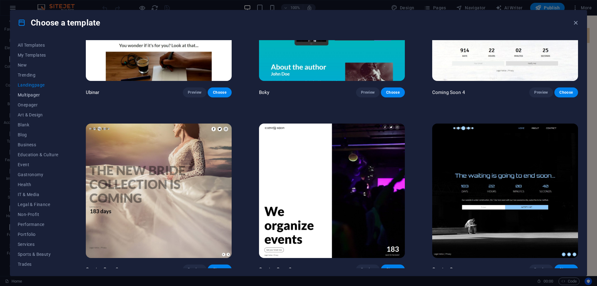
click at [22, 96] on span "Multipager" at bounding box center [38, 94] width 41 height 5
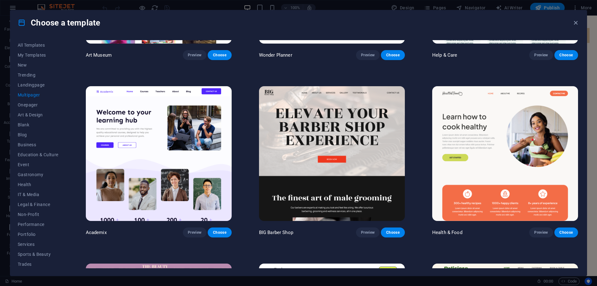
scroll to position [308, 0]
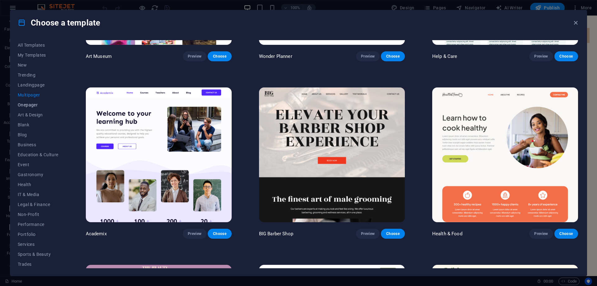
click at [29, 106] on span "Onepager" at bounding box center [38, 104] width 41 height 5
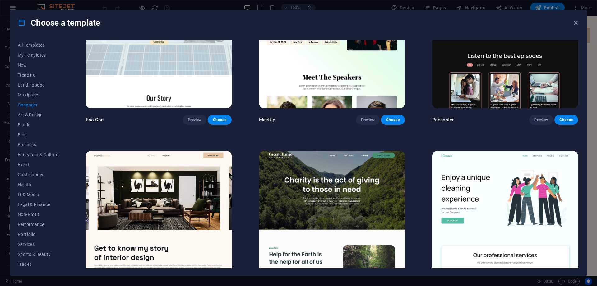
scroll to position [249, 0]
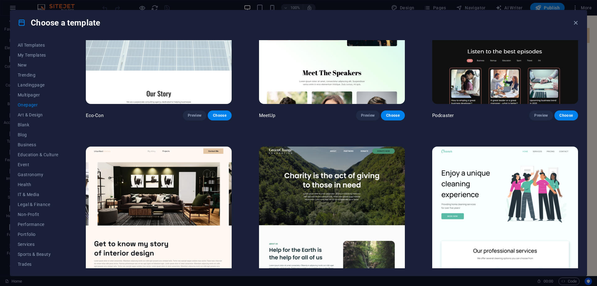
click at [323, 179] on img at bounding box center [332, 213] width 146 height 134
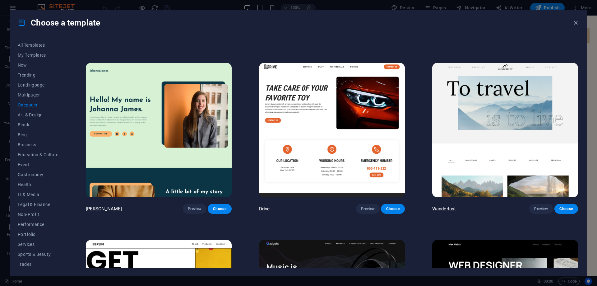
scroll to position [529, 0]
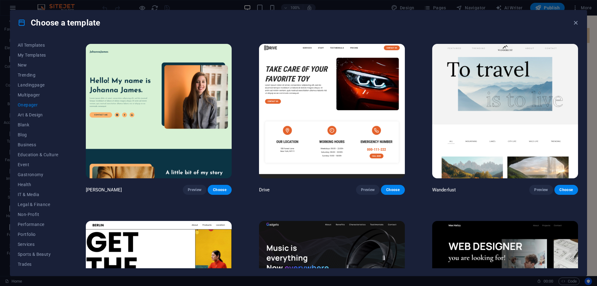
click at [327, 109] on img at bounding box center [332, 111] width 146 height 134
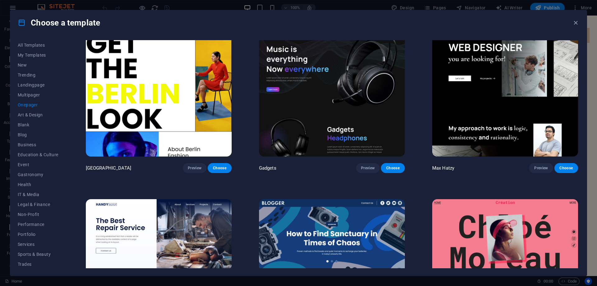
scroll to position [746, 0]
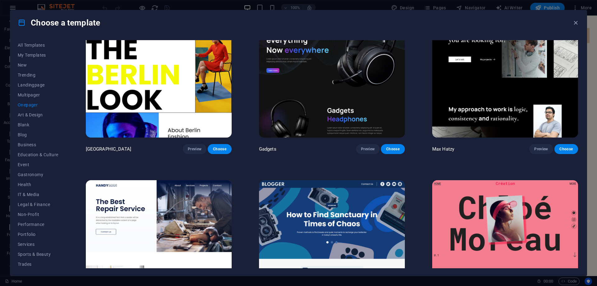
click at [337, 80] on img at bounding box center [332, 70] width 146 height 134
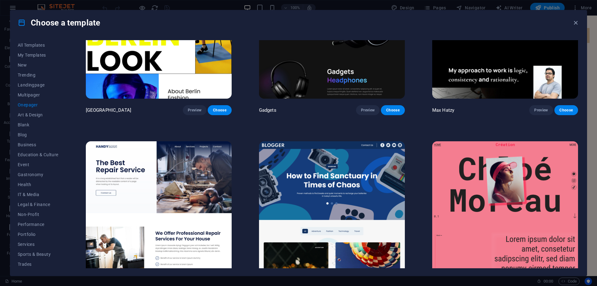
scroll to position [684, 0]
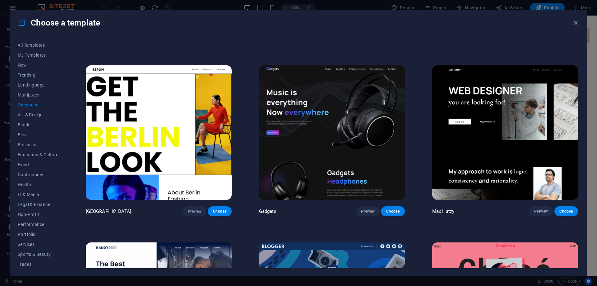
click at [481, 117] on img at bounding box center [505, 132] width 146 height 134
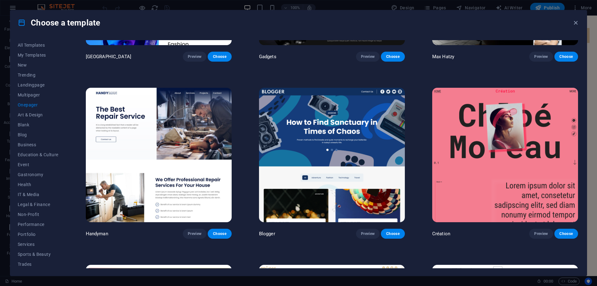
scroll to position [840, 0]
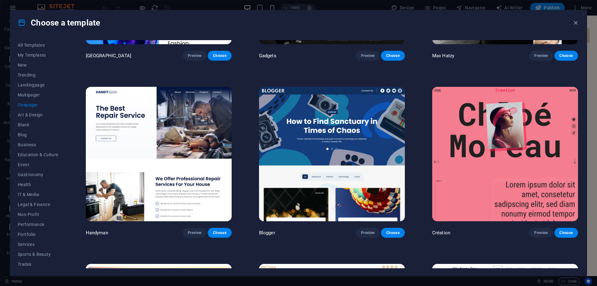
click at [341, 119] on img at bounding box center [332, 154] width 146 height 134
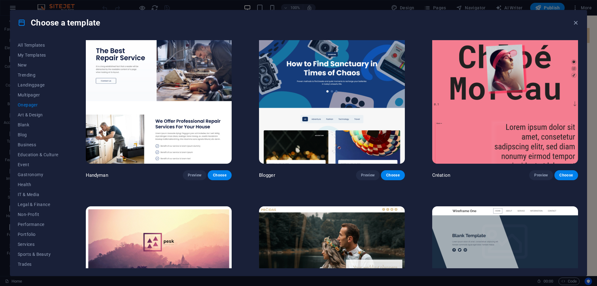
scroll to position [1057, 0]
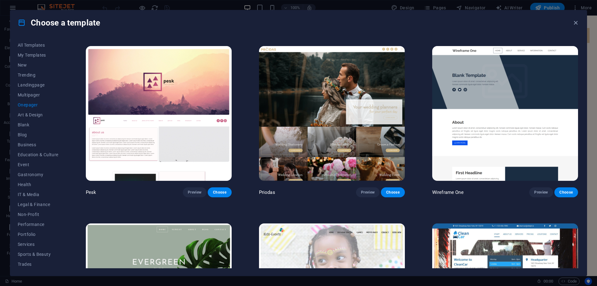
click at [339, 113] on img at bounding box center [332, 113] width 146 height 134
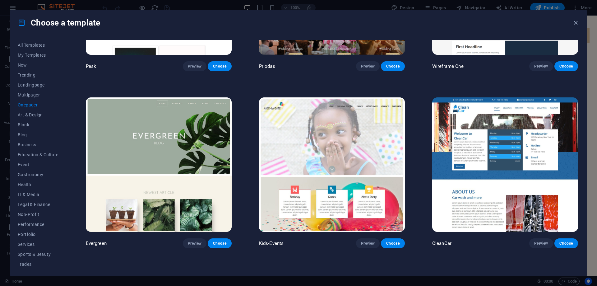
scroll to position [1182, 0]
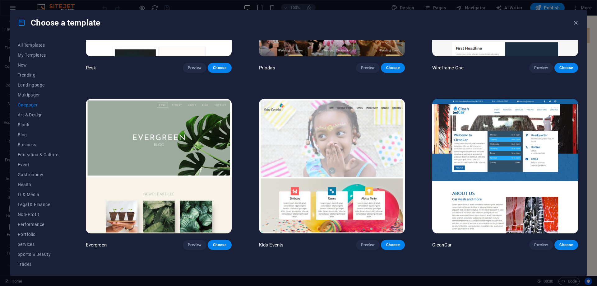
click at [174, 112] on img at bounding box center [159, 166] width 146 height 134
click at [38, 116] on span "Art & Design" at bounding box center [38, 114] width 41 height 5
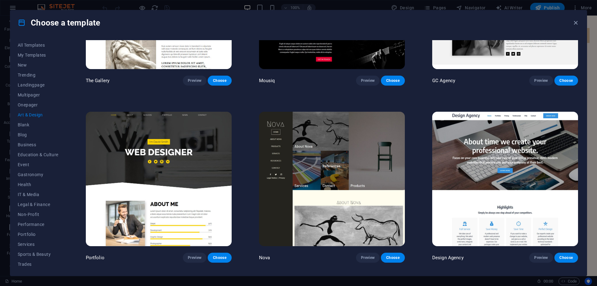
scroll to position [342, 0]
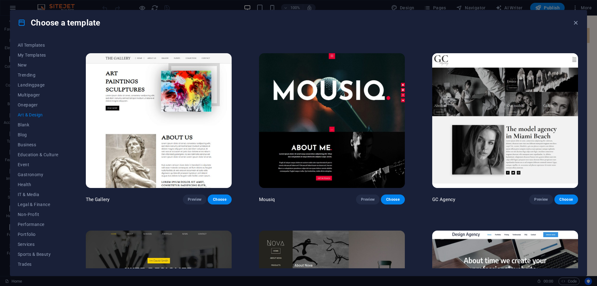
click at [345, 114] on img at bounding box center [332, 120] width 146 height 134
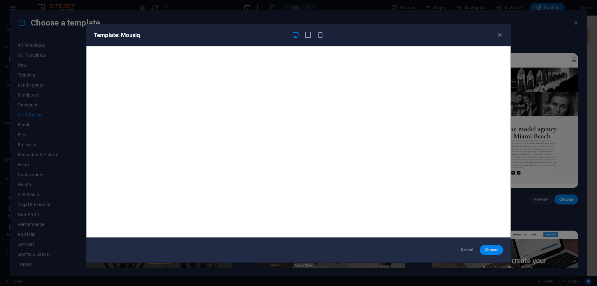
click at [487, 246] on button "Choose" at bounding box center [491, 250] width 23 height 10
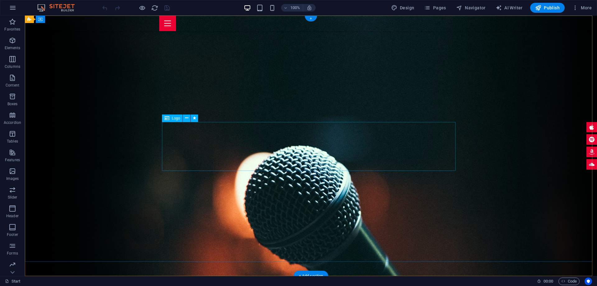
select select "px"
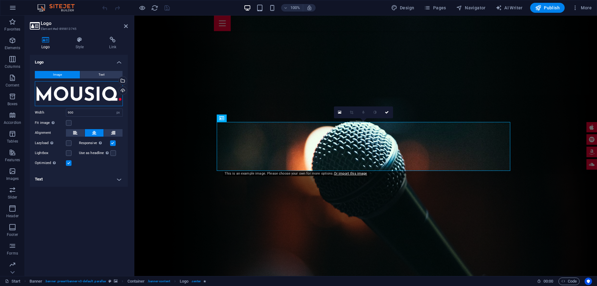
click at [85, 97] on div "Drag files here, click to choose files or select files from Files or our free s…" at bounding box center [79, 93] width 88 height 25
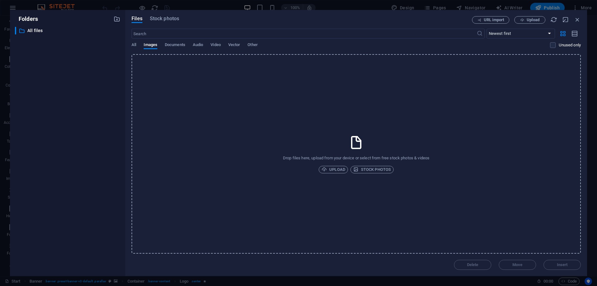
click at [85, 97] on div "​ All files All files" at bounding box center [67, 149] width 105 height 244
click at [575, 19] on icon "button" at bounding box center [577, 19] width 7 height 7
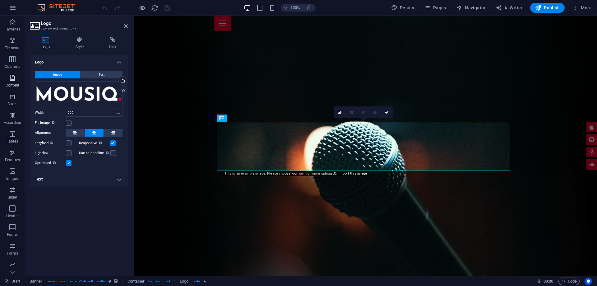
click at [11, 81] on span "Content" at bounding box center [12, 81] width 25 height 15
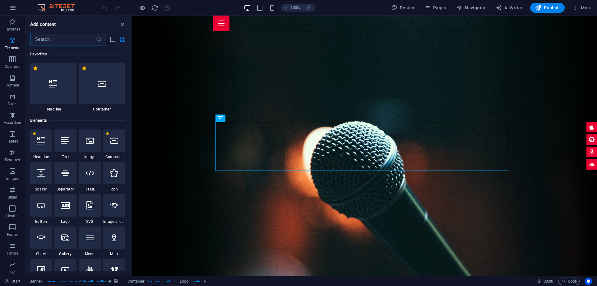
scroll to position [1088, 0]
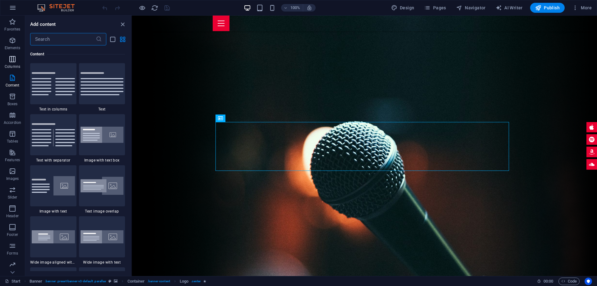
click at [11, 58] on icon "button" at bounding box center [12, 58] width 7 height 7
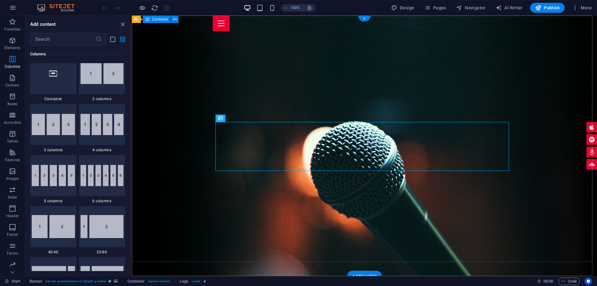
scroll to position [308, 0]
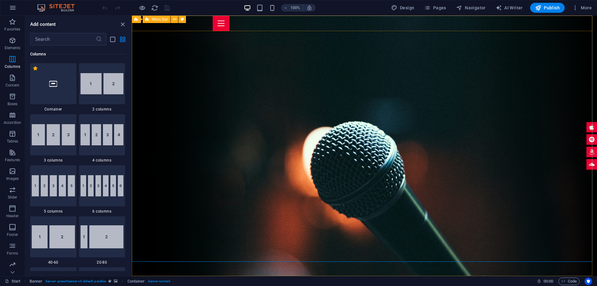
click at [157, 18] on span "Menu Bar" at bounding box center [160, 19] width 16 height 4
click at [136, 19] on icon at bounding box center [136, 19] width 4 height 7
click at [152, 20] on span "Menu Bar" at bounding box center [160, 19] width 16 height 4
click at [174, 21] on icon at bounding box center [174, 19] width 3 height 7
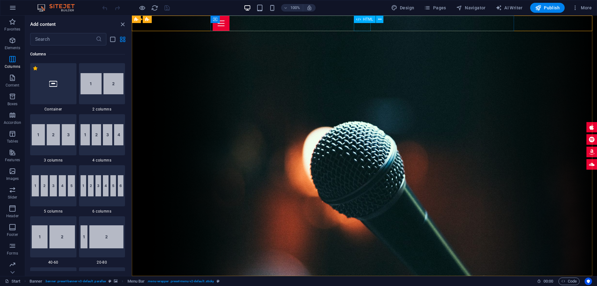
click at [363, 18] on span "HTML" at bounding box center [368, 19] width 10 height 4
click at [364, 27] on div at bounding box center [365, 24] width 304 height 16
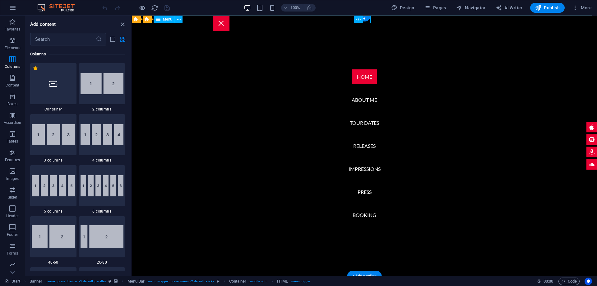
click at [361, 36] on nav "Home About me Tour Dates Releases Impressions Press Booking" at bounding box center [364, 146] width 465 height 260
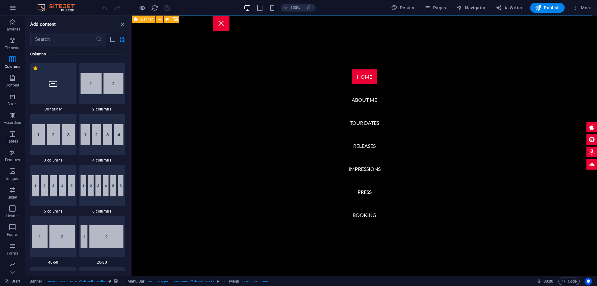
click at [138, 21] on icon at bounding box center [136, 19] width 4 height 7
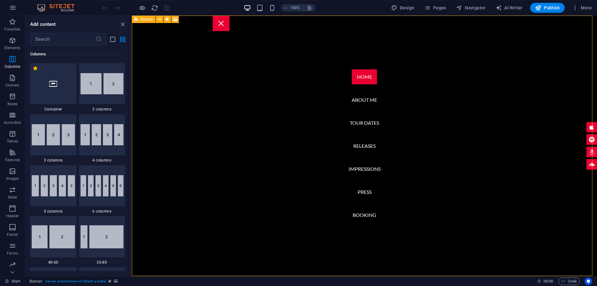
click at [143, 20] on span "Banner" at bounding box center [147, 19] width 12 height 4
click at [160, 20] on icon at bounding box center [159, 19] width 3 height 7
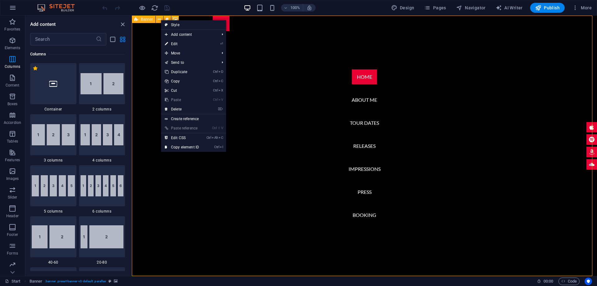
click at [150, 20] on span "Banner" at bounding box center [147, 19] width 12 height 4
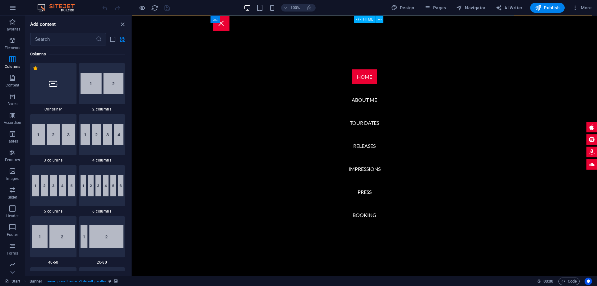
click at [358, 21] on icon at bounding box center [358, 19] width 4 height 7
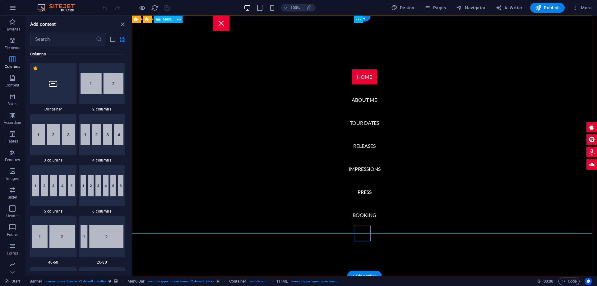
scroll to position [0, 0]
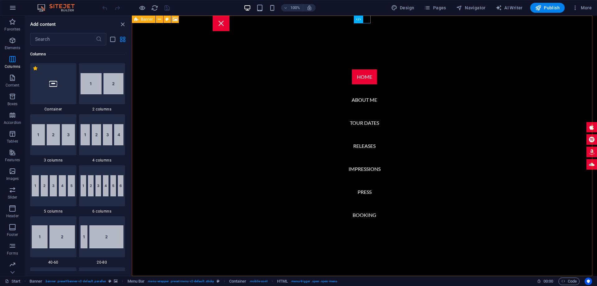
click at [139, 18] on div "Banner" at bounding box center [144, 19] width 24 height 7
click at [146, 19] on span "Banner" at bounding box center [147, 19] width 12 height 4
click at [165, 20] on button at bounding box center [167, 19] width 7 height 7
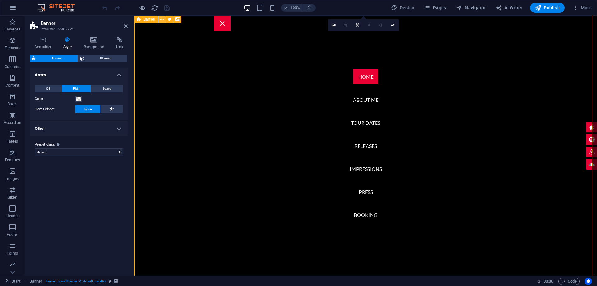
click at [163, 20] on icon at bounding box center [161, 19] width 3 height 7
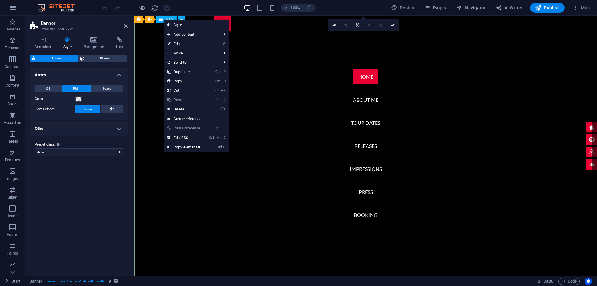
click at [149, 39] on nav "Home About me Tour Dates Releases Impressions Press Booking" at bounding box center [365, 146] width 463 height 260
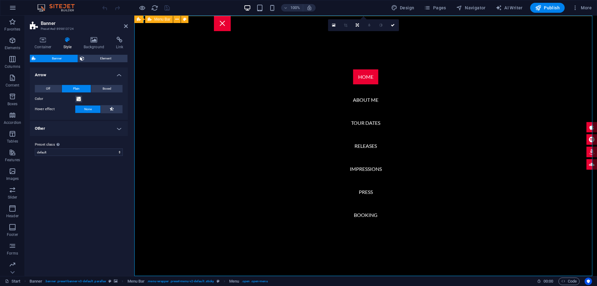
click at [151, 21] on icon at bounding box center [150, 19] width 4 height 7
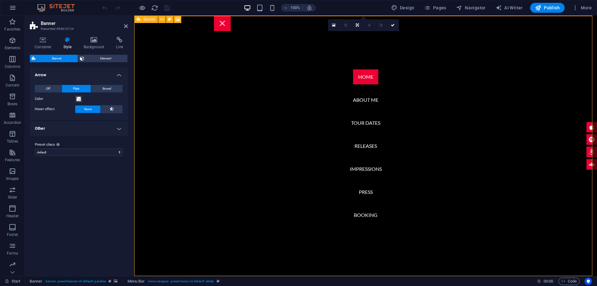
click at [141, 20] on div "Banner" at bounding box center [146, 19] width 24 height 7
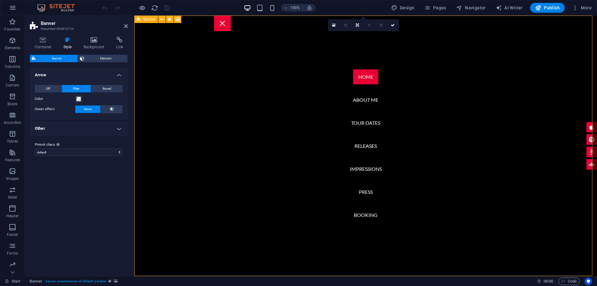
click at [151, 20] on span "Banner" at bounding box center [149, 19] width 12 height 4
click at [391, 25] on icon at bounding box center [393, 25] width 4 height 4
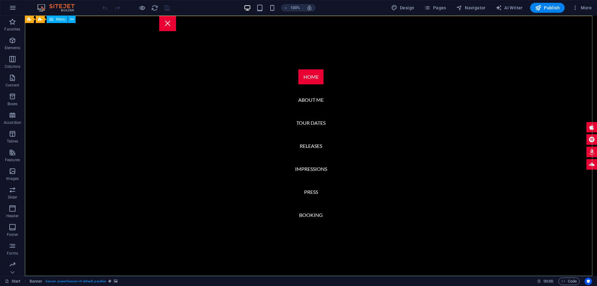
click at [65, 18] on span "Menu" at bounding box center [60, 19] width 9 height 4
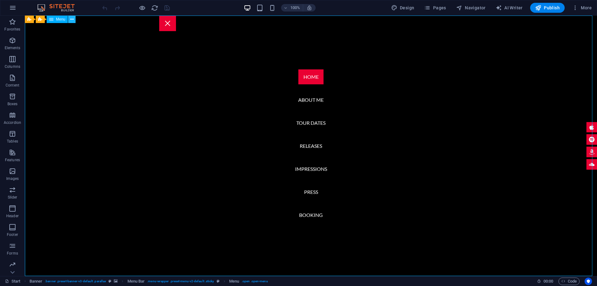
click at [74, 21] on button at bounding box center [71, 19] width 7 height 7
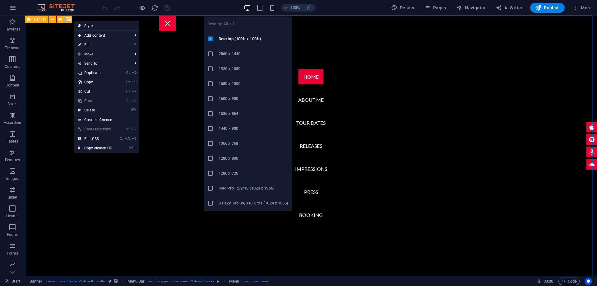
click at [245, 10] on icon "button" at bounding box center [247, 7] width 7 height 7
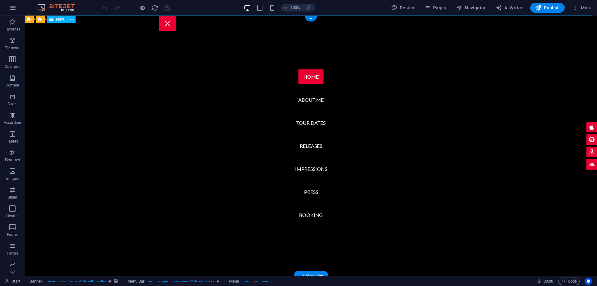
click at [331, 35] on nav "Home About me Tour Dates Releases Impressions Press Booking" at bounding box center [311, 146] width 572 height 260
click at [310, 20] on span "HTML" at bounding box center [315, 19] width 10 height 4
click at [243, 33] on nav "Home About me Tour Dates Releases Impressions Press Booking" at bounding box center [311, 146] width 572 height 260
click at [53, 18] on icon at bounding box center [52, 19] width 3 height 7
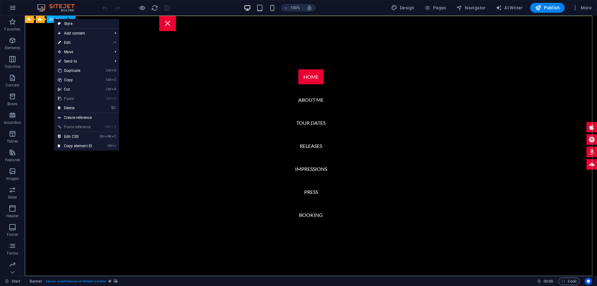
drag, startPoint x: 44, startPoint y: 3, endPoint x: 69, endPoint y: 18, distance: 29.2
click at [69, 18] on button at bounding box center [71, 19] width 7 height 7
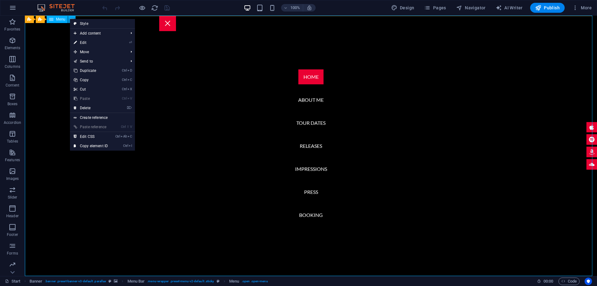
click at [56, 19] on span "Menu" at bounding box center [60, 19] width 9 height 4
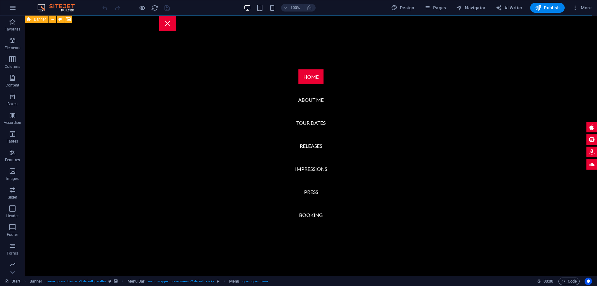
click at [35, 19] on span "Banner" at bounding box center [40, 19] width 12 height 4
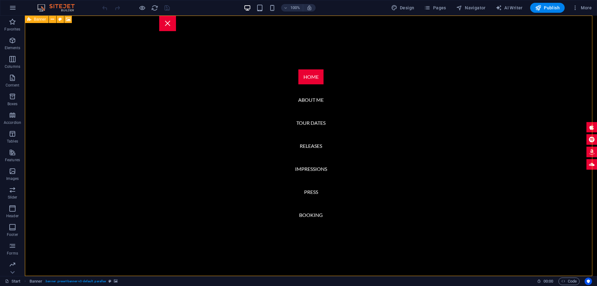
click at [34, 19] on span "Banner" at bounding box center [40, 19] width 12 height 4
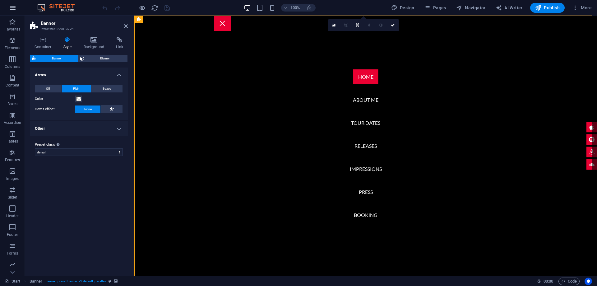
click at [11, 13] on button "button" at bounding box center [12, 7] width 15 height 15
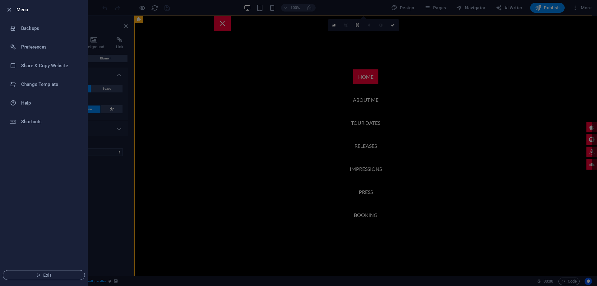
click at [17, 12] on h6 "Menu" at bounding box center [49, 9] width 66 height 7
click at [7, 9] on icon "button" at bounding box center [9, 9] width 7 height 7
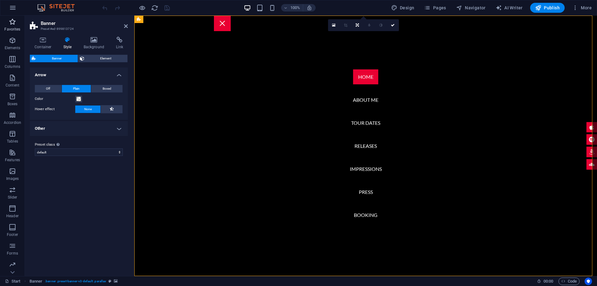
click at [10, 27] on p "Favorites" at bounding box center [12, 29] width 16 height 5
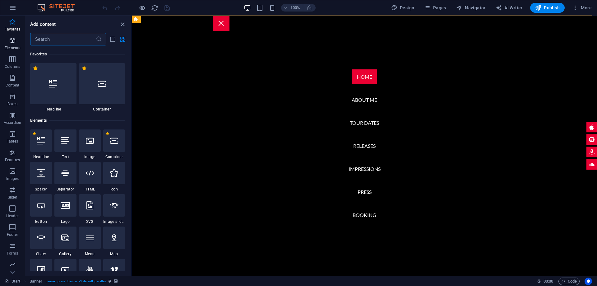
click at [10, 40] on icon "button" at bounding box center [12, 40] width 7 height 7
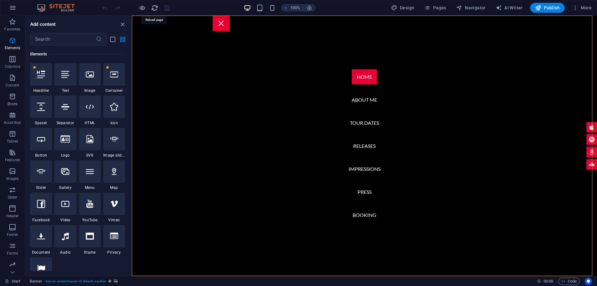
click at [157, 7] on icon "reload" at bounding box center [154, 7] width 7 height 7
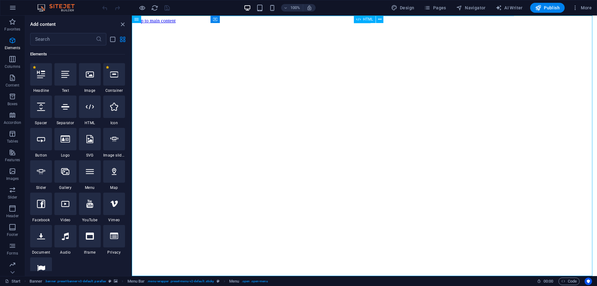
click at [358, 23] on icon at bounding box center [358, 19] width 4 height 7
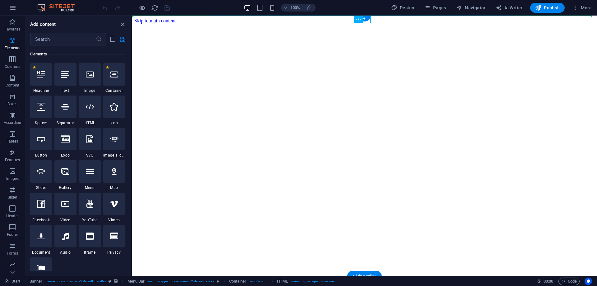
drag, startPoint x: 490, startPoint y: 35, endPoint x: 424, endPoint y: 18, distance: 67.7
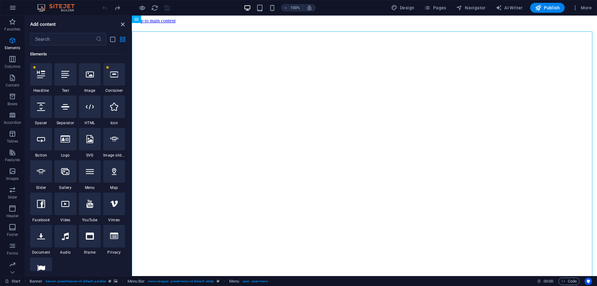
click at [125, 26] on icon "close panel" at bounding box center [122, 24] width 7 height 7
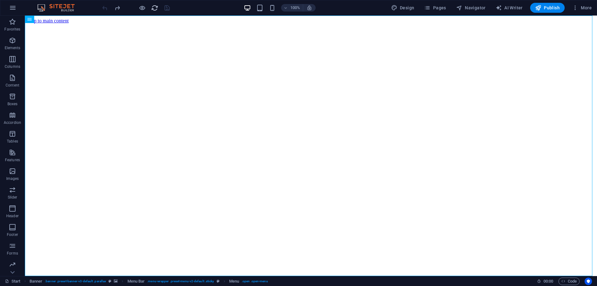
click at [155, 5] on icon "reload" at bounding box center [154, 7] width 7 height 7
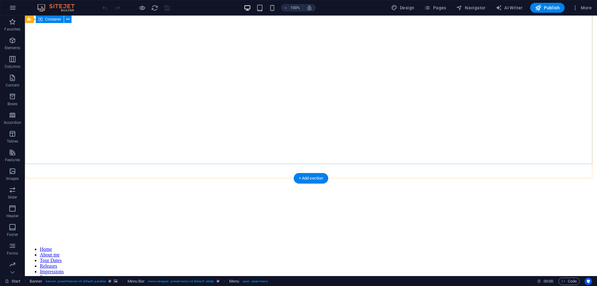
scroll to position [31, 0]
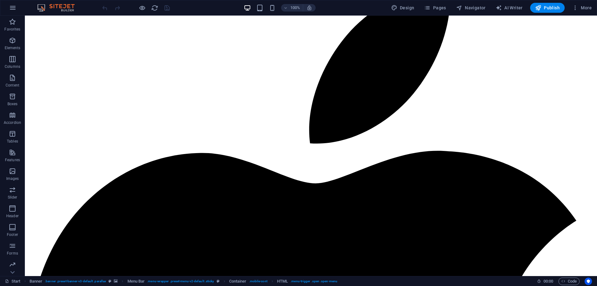
scroll to position [560, 0]
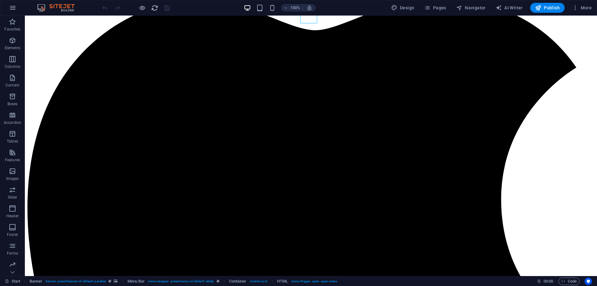
click at [155, 7] on icon "reload" at bounding box center [154, 7] width 7 height 7
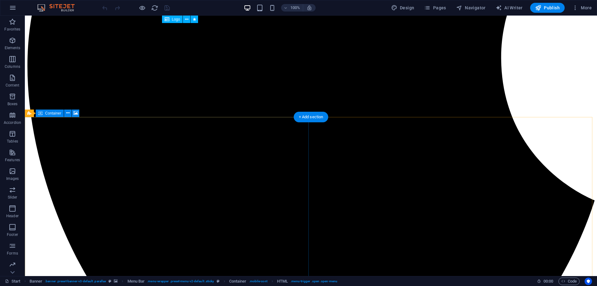
scroll to position [684, 0]
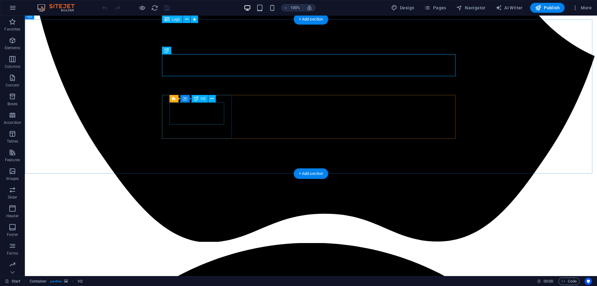
scroll to position [622, 0]
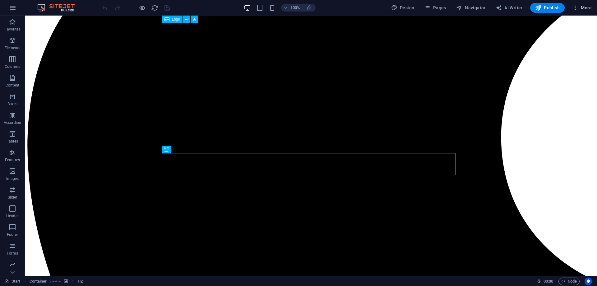
click at [576, 7] on icon "button" at bounding box center [575, 8] width 6 height 6
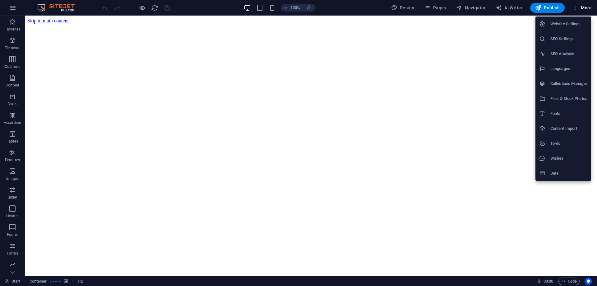
scroll to position [560, 0]
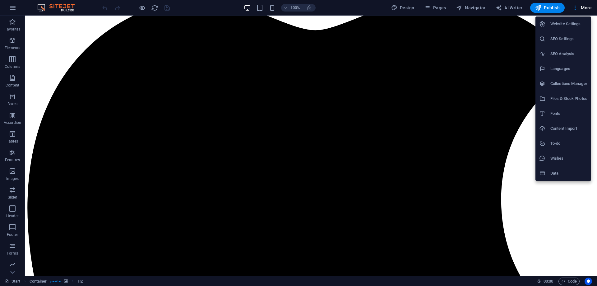
click at [555, 2] on div at bounding box center [298, 143] width 597 height 286
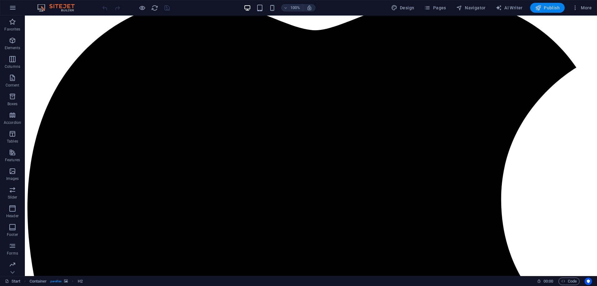
click at [545, 9] on span "Publish" at bounding box center [547, 8] width 25 height 6
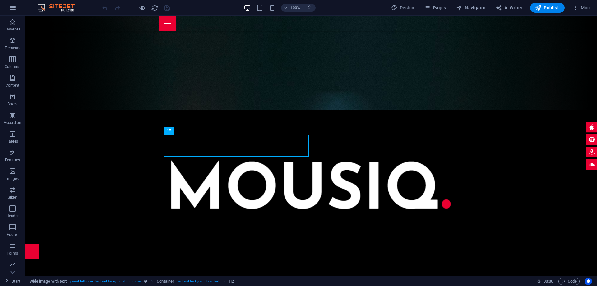
scroll to position [166, 0]
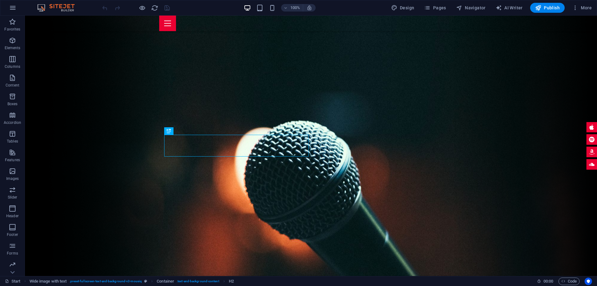
scroll to position [166, 0]
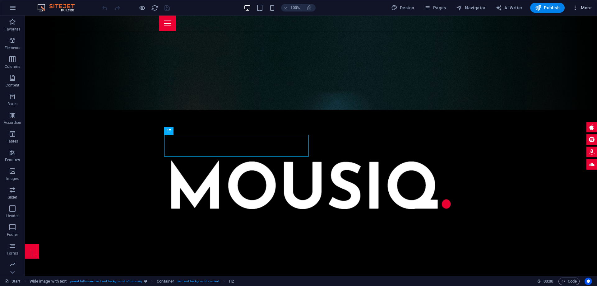
click at [574, 8] on icon "button" at bounding box center [575, 8] width 6 height 6
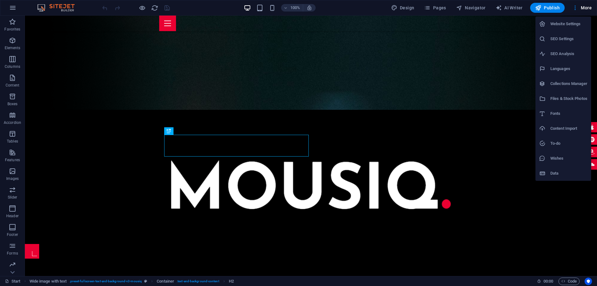
click at [566, 281] on div at bounding box center [298, 143] width 597 height 286
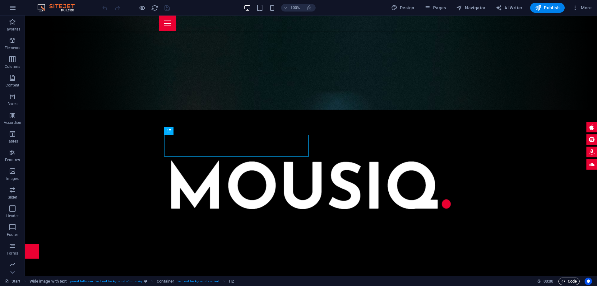
click at [568, 280] on span "Code" at bounding box center [569, 280] width 16 height 7
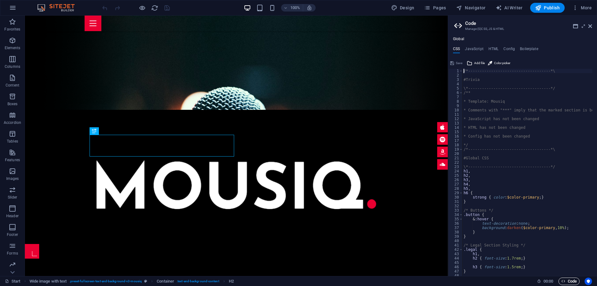
click at [568, 280] on span "Code" at bounding box center [569, 280] width 16 height 7
click at [563, 281] on icon "button" at bounding box center [563, 281] width 4 height 4
click at [590, 279] on icon "Usercentrics" at bounding box center [588, 281] width 4 height 4
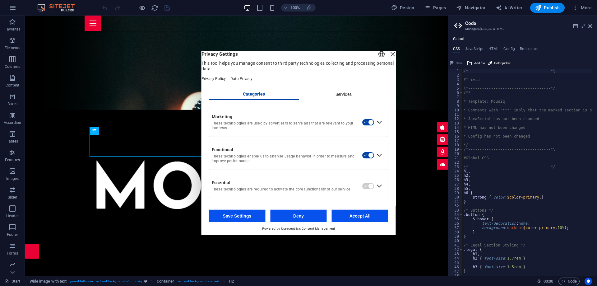
click at [388, 58] on div "Close Layer" at bounding box center [392, 53] width 9 height 9
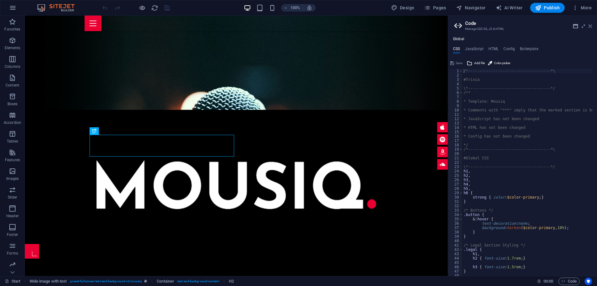
click at [592, 25] on icon at bounding box center [590, 26] width 4 height 5
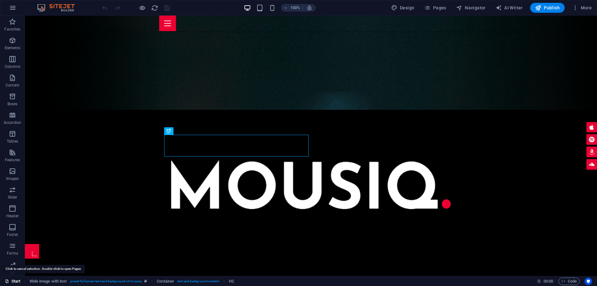
click at [13, 281] on link "Start" at bounding box center [13, 280] width 16 height 7
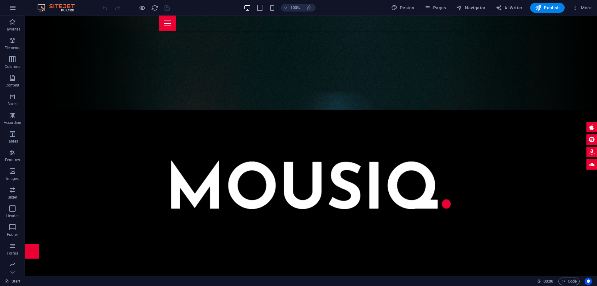
click at [5, 10] on div "100% Design Pages Navigator AI Writer Publish More" at bounding box center [298, 7] width 596 height 15
click at [9, 8] on icon "button" at bounding box center [12, 7] width 7 height 7
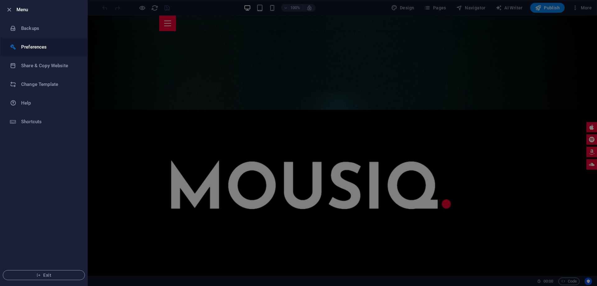
click at [31, 50] on h6 "Preferences" at bounding box center [50, 46] width 58 height 7
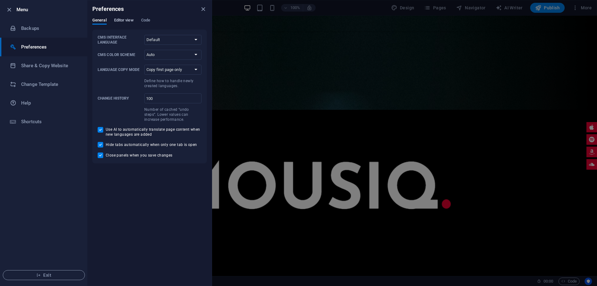
click at [122, 20] on span "Editor view" at bounding box center [124, 20] width 20 height 9
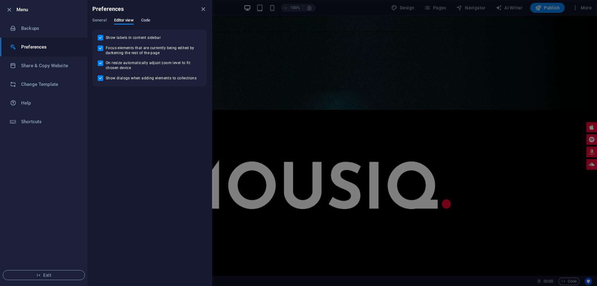
click at [150, 19] on span "Code" at bounding box center [145, 20] width 9 height 9
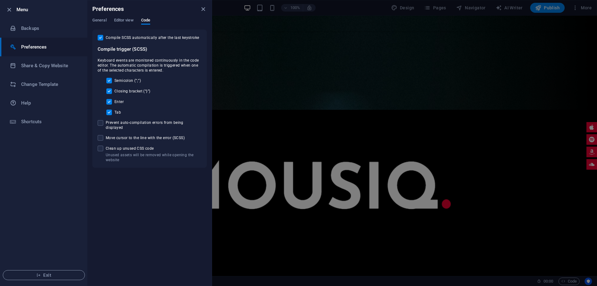
click at [108, 21] on div "General Editor view Code" at bounding box center [149, 24] width 114 height 12
click at [99, 20] on span "General" at bounding box center [99, 20] width 14 height 9
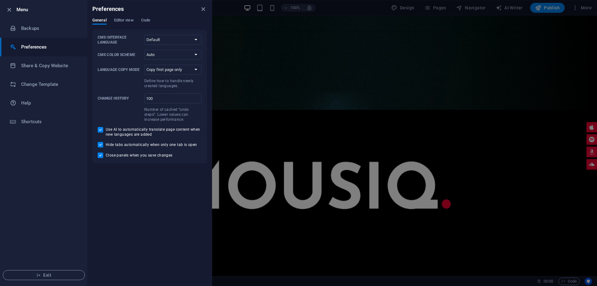
click at [46, 268] on li "Exit" at bounding box center [43, 274] width 87 height 21
click at [46, 270] on li "Exit" at bounding box center [43, 274] width 87 height 21
click at [44, 272] on span "Exit" at bounding box center [44, 274] width 72 height 5
